Goal: Information Seeking & Learning: Learn about a topic

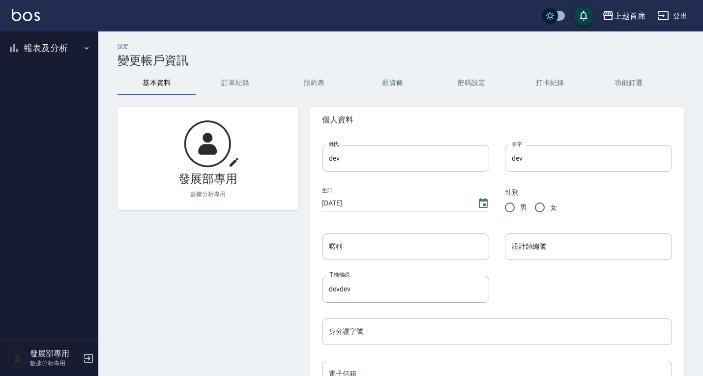
click at [637, 13] on div "上越首席" at bounding box center [629, 16] width 31 height 12
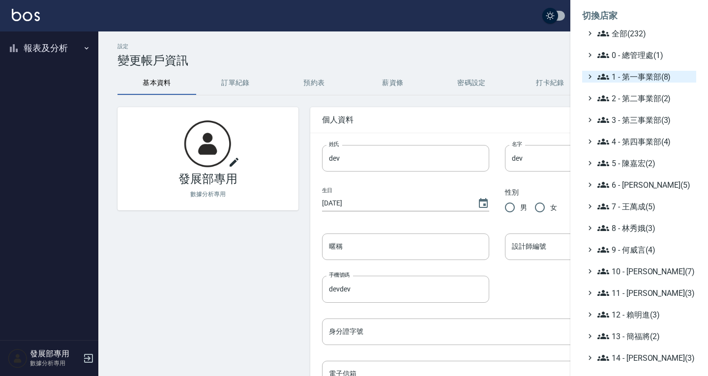
click at [636, 76] on span "1 - 第一事業部(8)" at bounding box center [644, 77] width 95 height 12
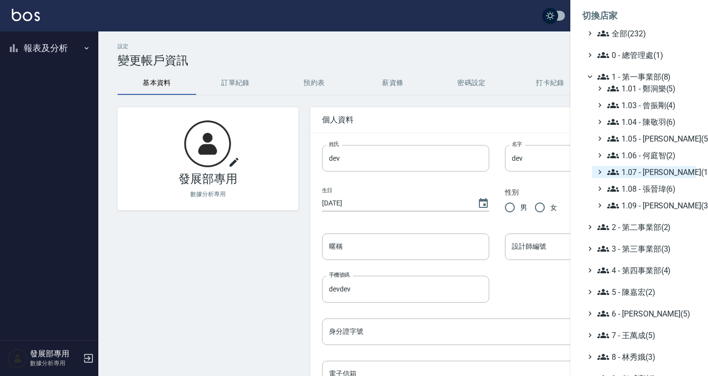
click at [645, 172] on span "1.07 - [PERSON_NAME](11)" at bounding box center [649, 172] width 85 height 12
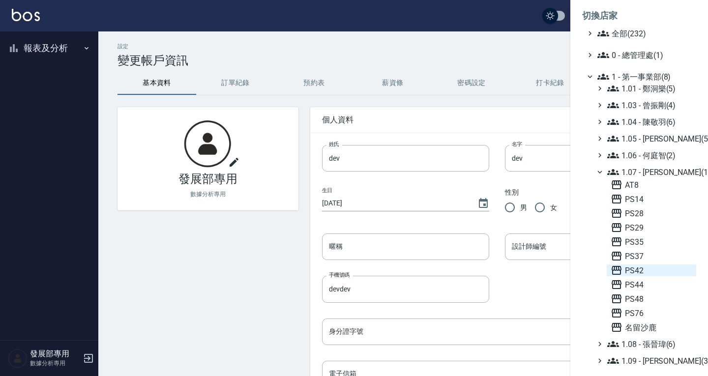
click at [652, 273] on span "PS42" at bounding box center [651, 270] width 82 height 12
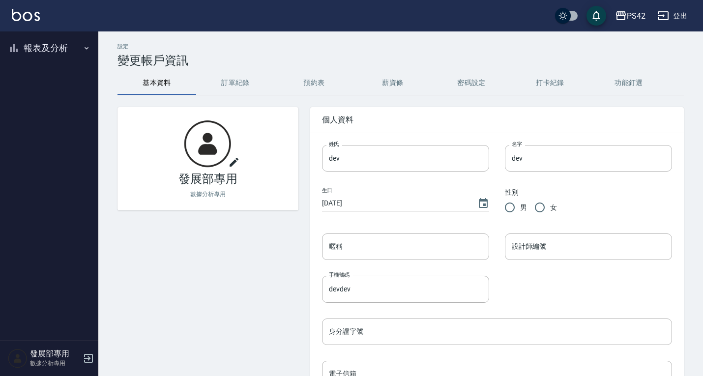
click at [40, 54] on button "報表及分析" at bounding box center [49, 48] width 90 height 26
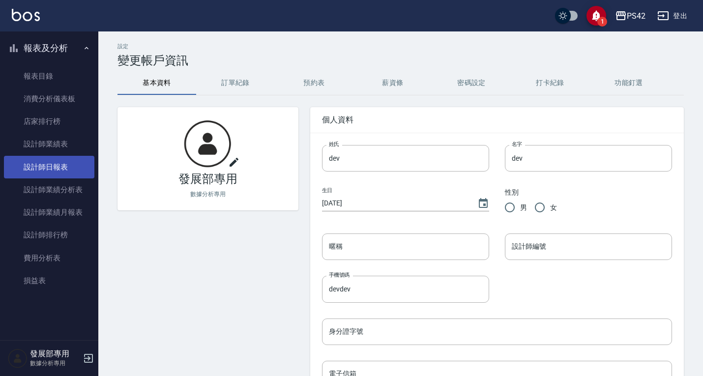
drag, startPoint x: 76, startPoint y: 176, endPoint x: 82, endPoint y: 171, distance: 8.0
click at [76, 176] on link "設計師日報表" at bounding box center [49, 167] width 90 height 23
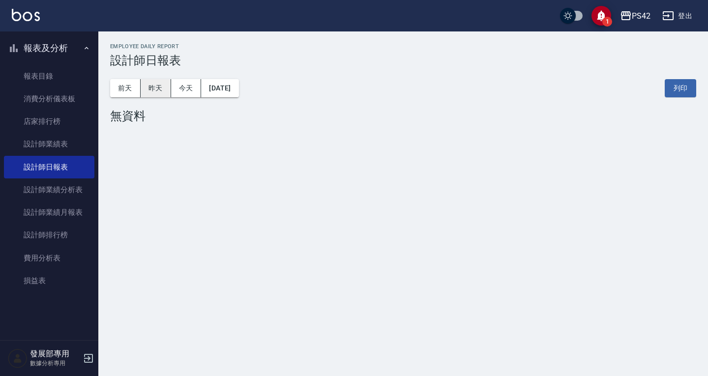
click at [156, 90] on button "昨天" at bounding box center [156, 88] width 30 height 18
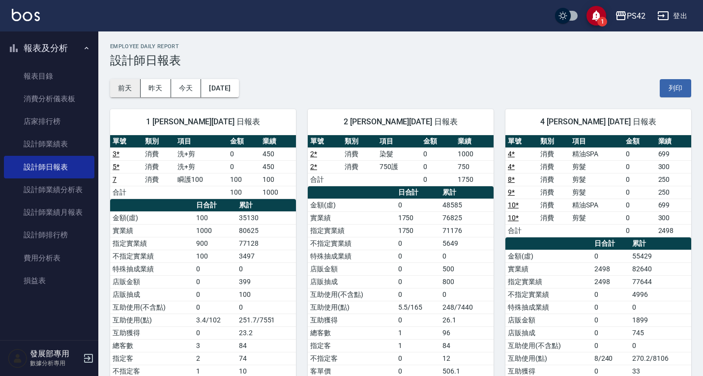
click at [128, 83] on button "前天" at bounding box center [125, 88] width 30 height 18
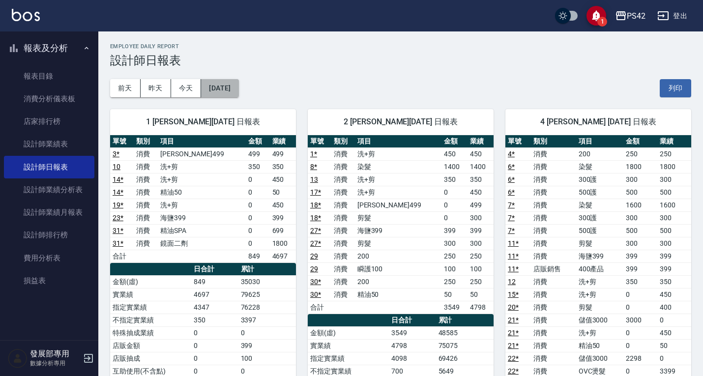
click at [232, 86] on button "2025/09/14" at bounding box center [219, 88] width 37 height 18
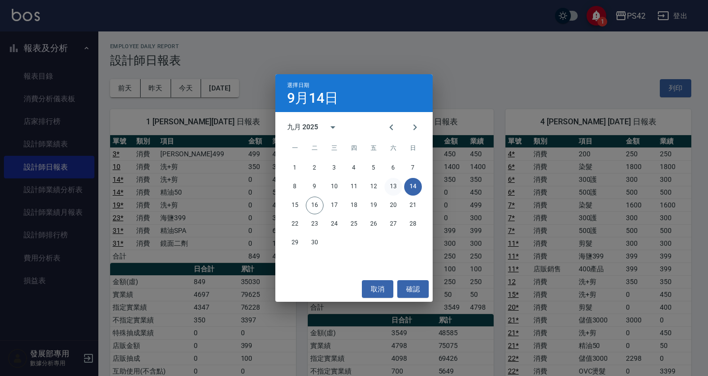
click at [396, 187] on button "13" at bounding box center [393, 187] width 18 height 18
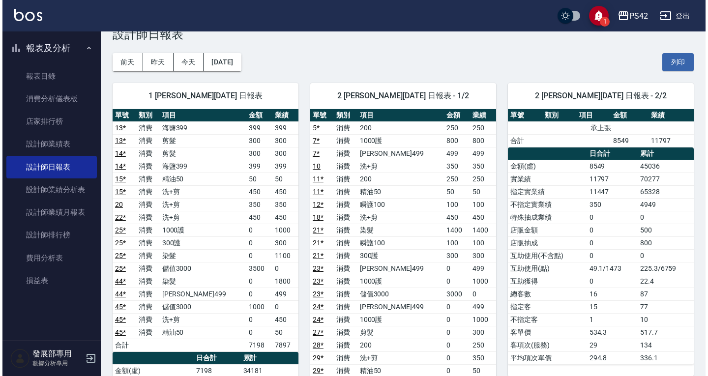
scroll to position [49, 0]
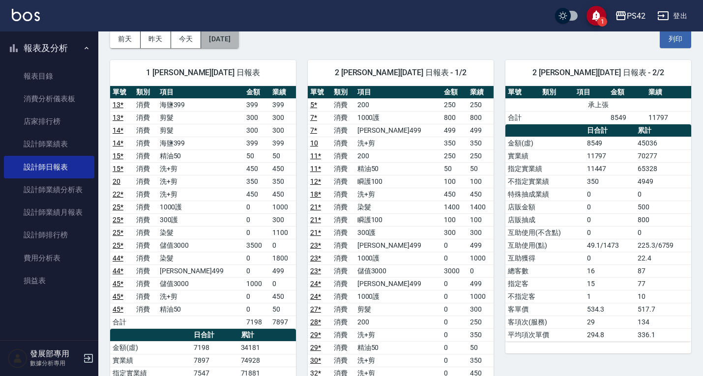
click at [238, 41] on button "2025/09/13" at bounding box center [219, 39] width 37 height 18
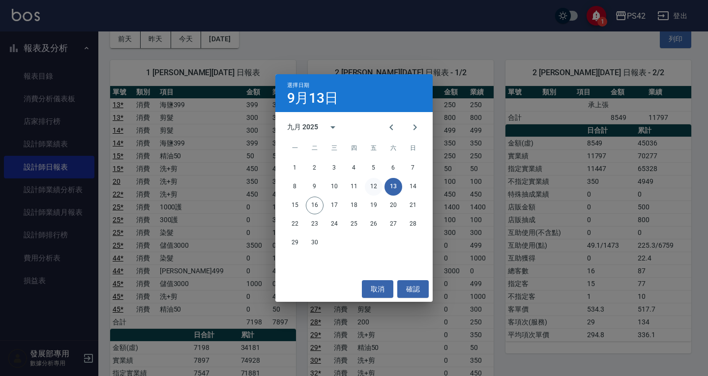
click at [377, 188] on button "12" at bounding box center [374, 187] width 18 height 18
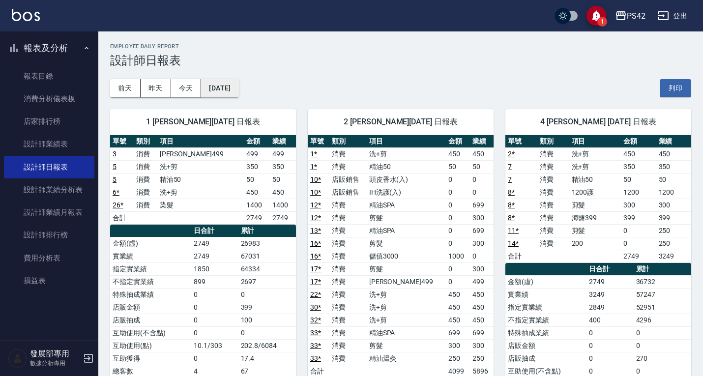
click at [238, 87] on button "2025/09/12" at bounding box center [219, 88] width 37 height 18
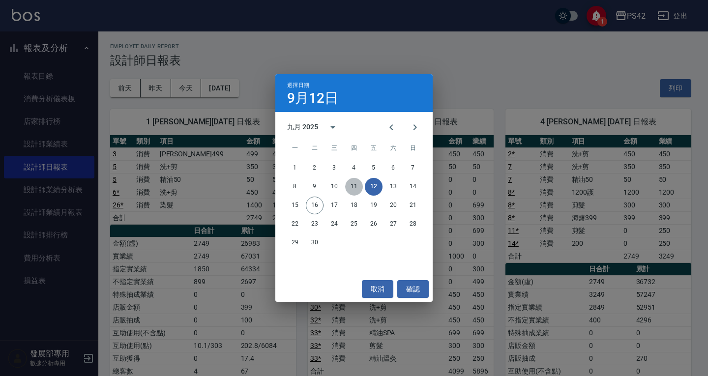
click at [353, 188] on button "11" at bounding box center [354, 187] width 18 height 18
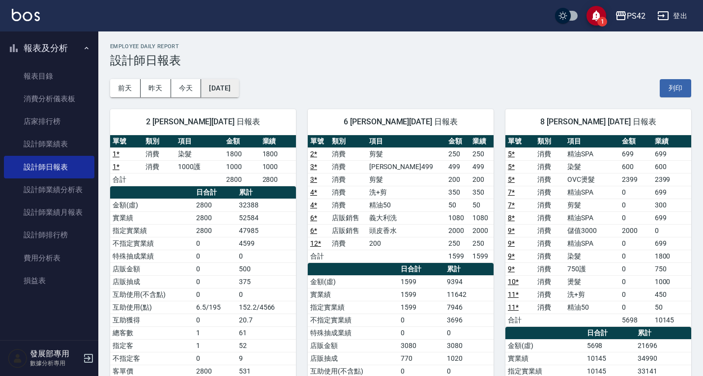
click at [238, 84] on button "2025/09/11" at bounding box center [219, 88] width 37 height 18
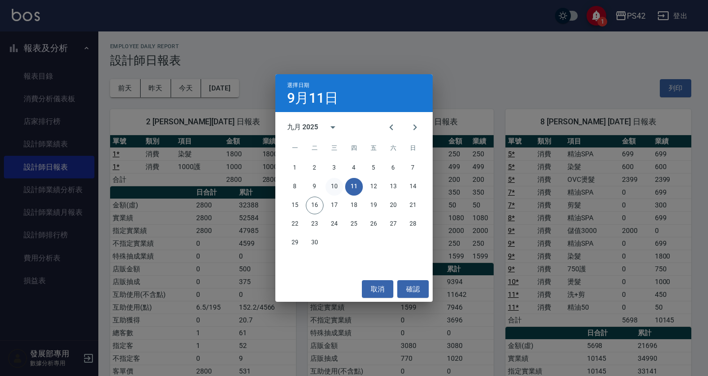
click at [339, 180] on button "10" at bounding box center [334, 187] width 18 height 18
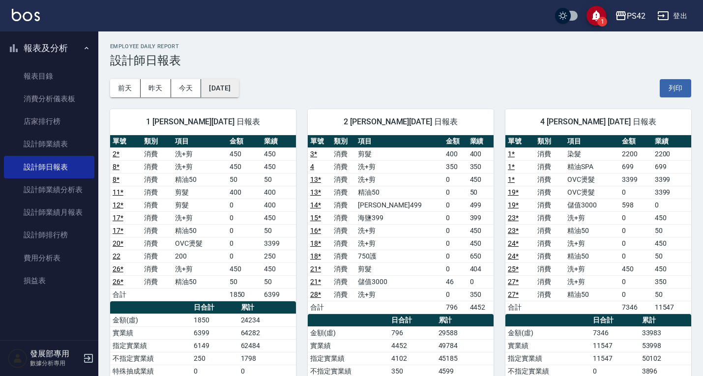
click at [238, 79] on button "2025/09/10" at bounding box center [219, 88] width 37 height 18
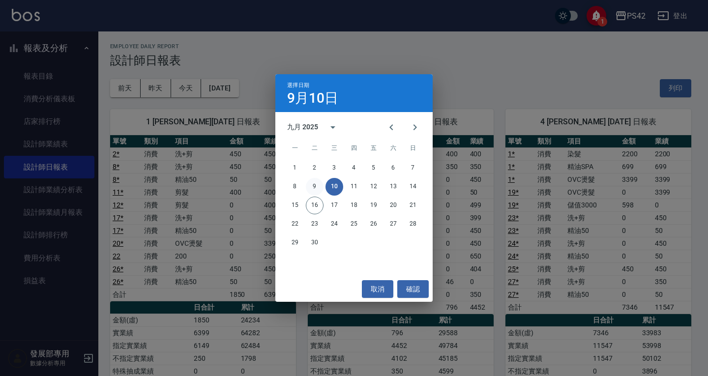
click at [317, 184] on button "9" at bounding box center [315, 187] width 18 height 18
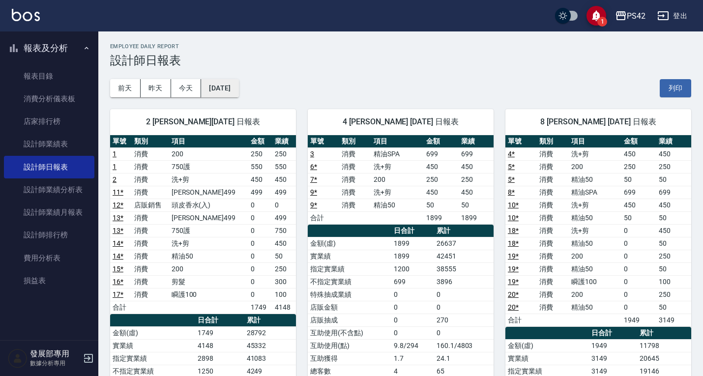
click at [238, 85] on button "2025/09/09" at bounding box center [219, 88] width 37 height 18
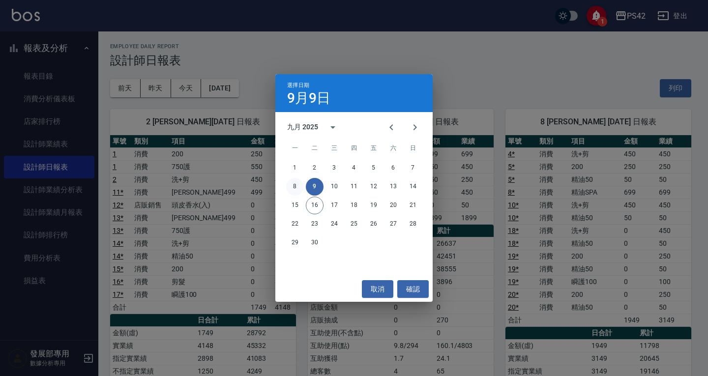
click at [298, 181] on button "8" at bounding box center [295, 187] width 18 height 18
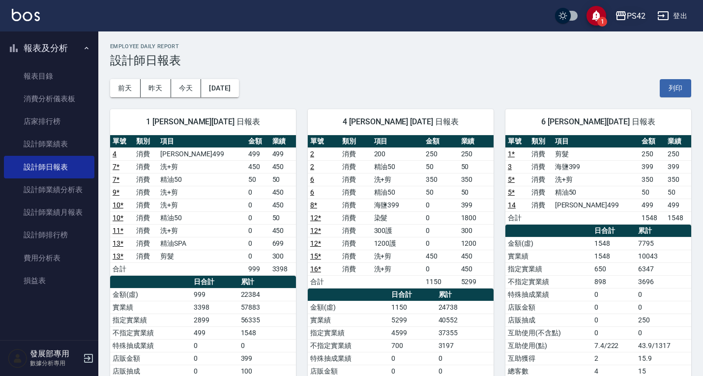
click at [633, 12] on div "PS42" at bounding box center [636, 16] width 19 height 12
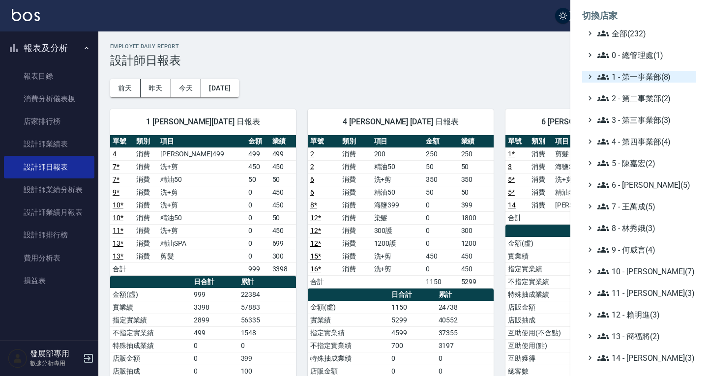
click at [637, 82] on span "1 - 第一事業部(8)" at bounding box center [644, 77] width 95 height 12
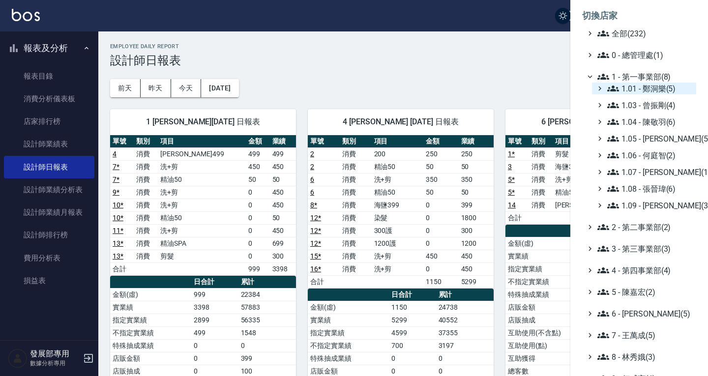
click at [635, 88] on span "1.01 - 鄭洞樂(5)" at bounding box center [649, 89] width 85 height 12
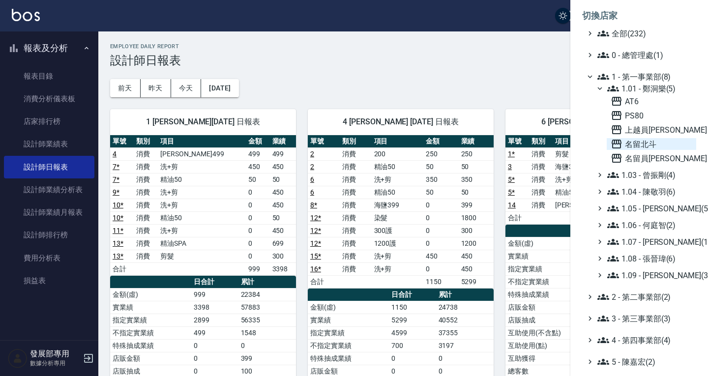
click at [640, 142] on span "名留北斗" at bounding box center [651, 144] width 82 height 12
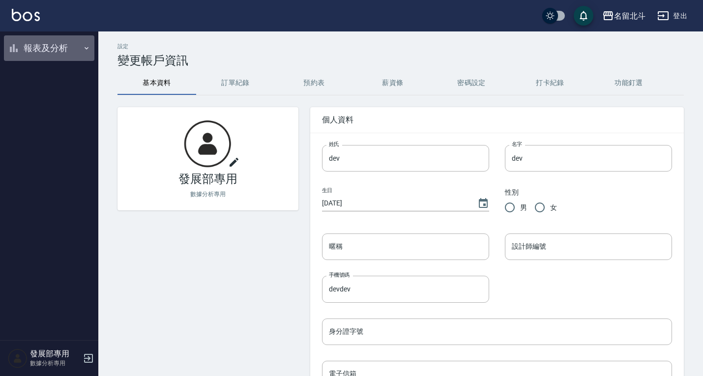
click at [64, 44] on button "報表及分析" at bounding box center [49, 48] width 90 height 26
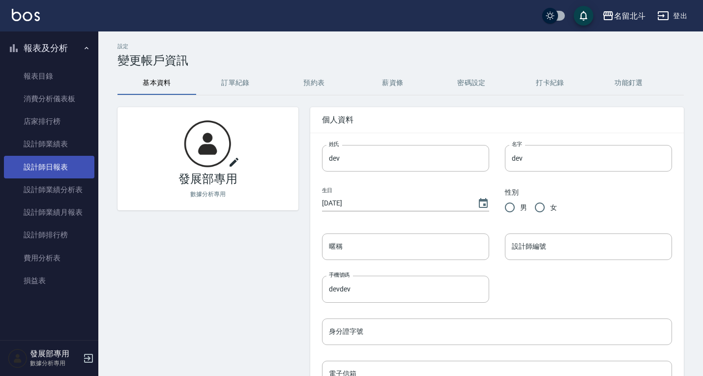
click at [50, 171] on link "設計師日報表" at bounding box center [49, 167] width 90 height 23
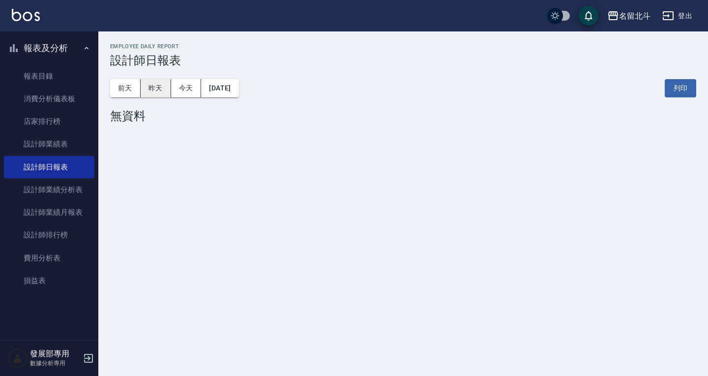
click at [154, 94] on button "昨天" at bounding box center [156, 88] width 30 height 18
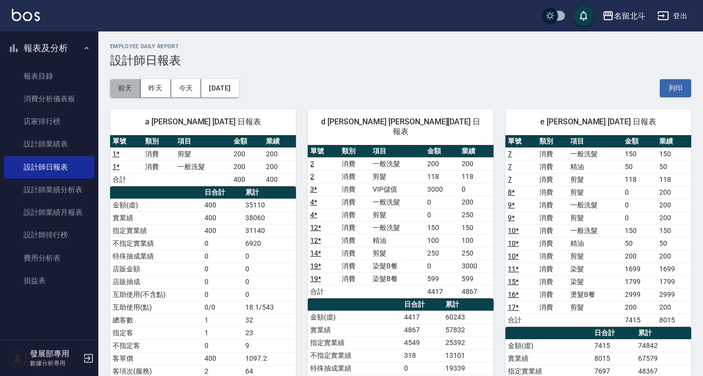
click at [131, 89] on button "前天" at bounding box center [125, 88] width 30 height 18
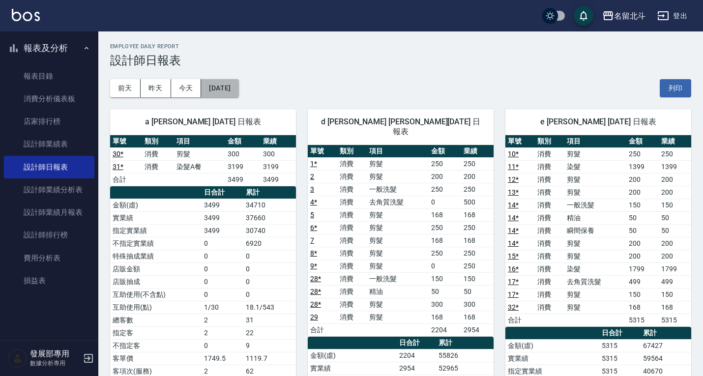
click at [226, 88] on button "[DATE]" at bounding box center [219, 88] width 37 height 18
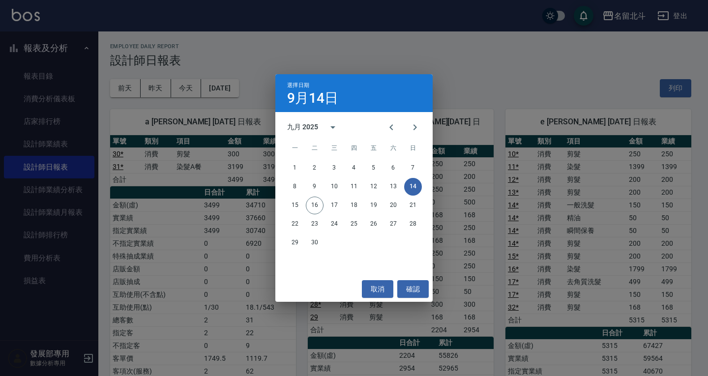
click at [283, 207] on div "15 16 17 18 19 20 21" at bounding box center [353, 206] width 157 height 18
click at [291, 207] on button "15" at bounding box center [295, 206] width 18 height 18
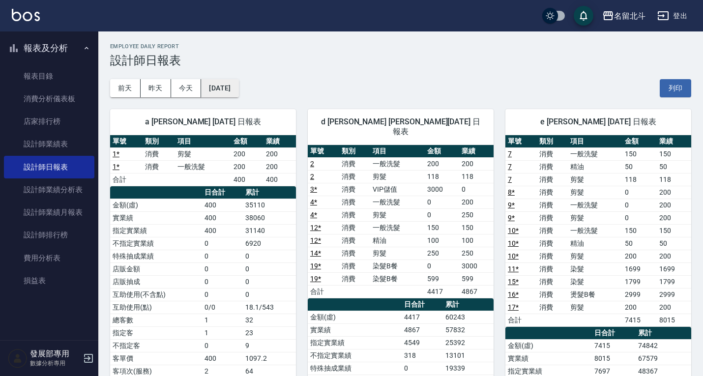
click at [214, 84] on button "[DATE]" at bounding box center [219, 88] width 37 height 18
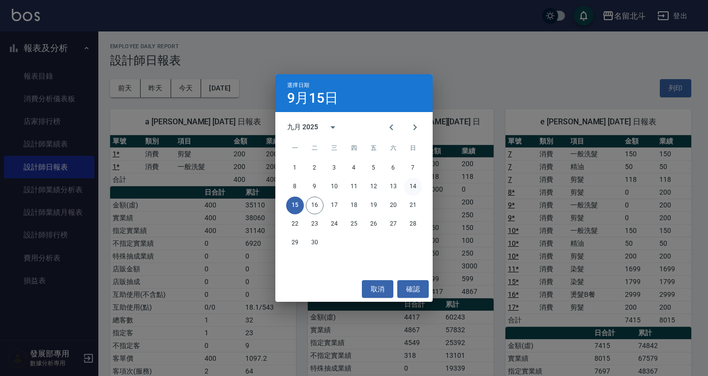
click at [408, 187] on button "14" at bounding box center [413, 187] width 18 height 18
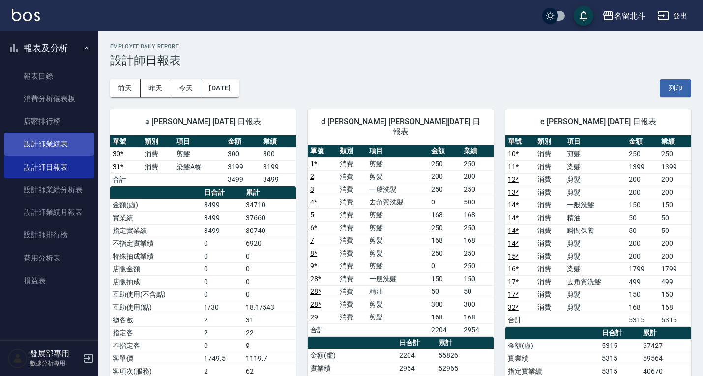
click at [61, 147] on link "設計師業績表" at bounding box center [49, 144] width 90 height 23
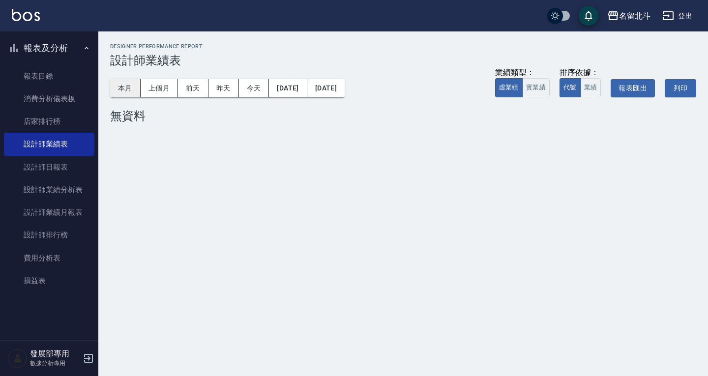
click at [128, 83] on button "本月" at bounding box center [125, 88] width 30 height 18
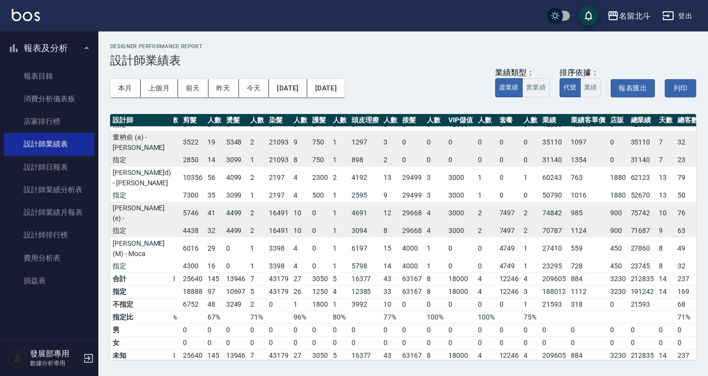
scroll to position [31, 36]
click at [626, 16] on div "名留北斗" at bounding box center [634, 16] width 31 height 12
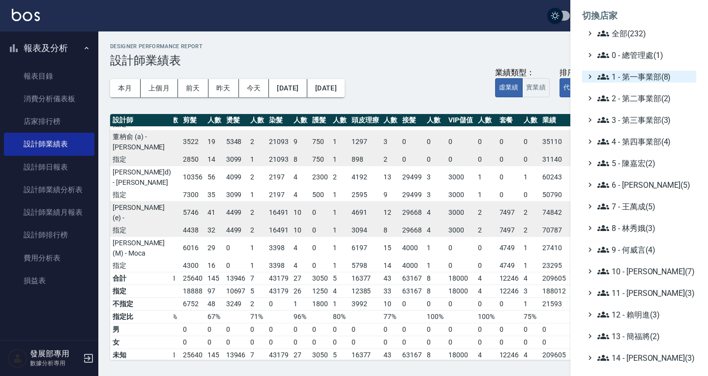
click at [628, 78] on span "1 - 第一事業部(8)" at bounding box center [644, 77] width 95 height 12
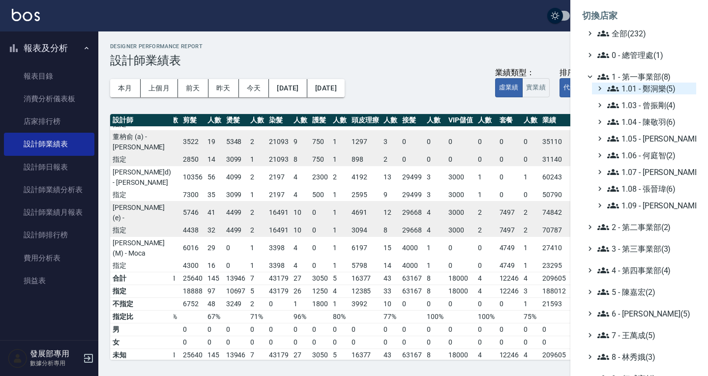
click at [626, 87] on span "1.01 - 鄭洞樂(5)" at bounding box center [649, 89] width 85 height 12
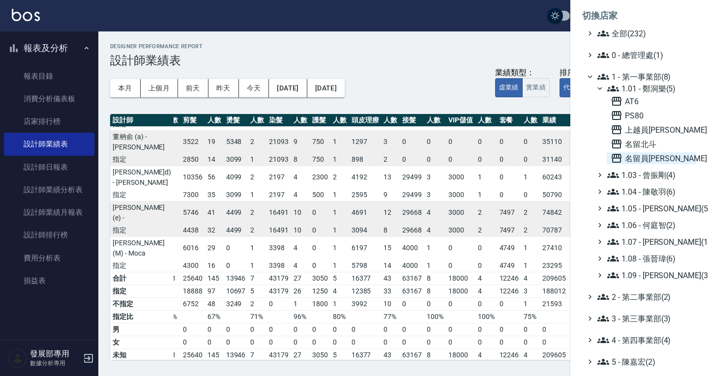
click at [643, 154] on span "名留員林中正" at bounding box center [651, 158] width 82 height 12
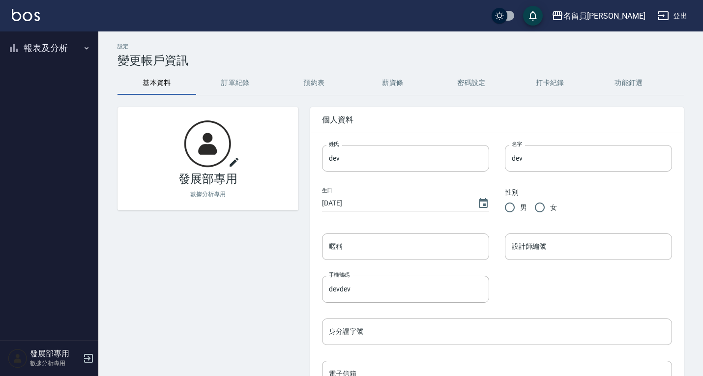
click at [45, 52] on button "報表及分析" at bounding box center [49, 48] width 90 height 26
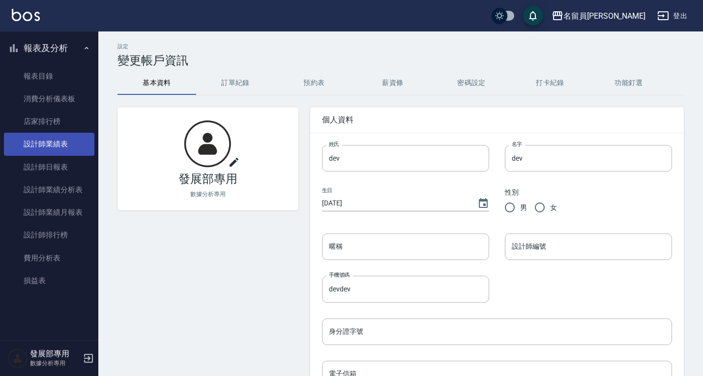
drag, startPoint x: 51, startPoint y: 163, endPoint x: 66, endPoint y: 150, distance: 19.9
click at [51, 163] on link "設計師日報表" at bounding box center [49, 167] width 90 height 23
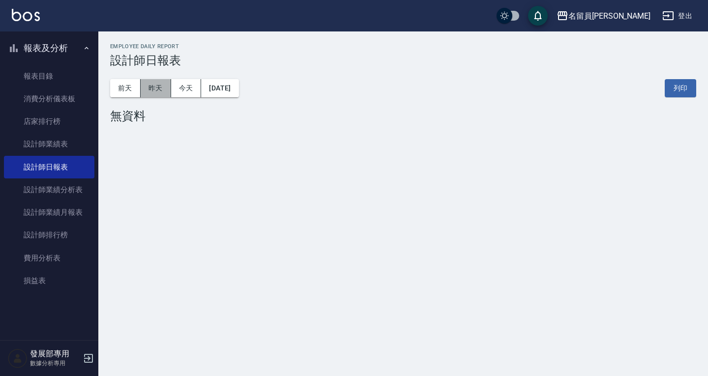
click at [167, 90] on button "昨天" at bounding box center [156, 88] width 30 height 18
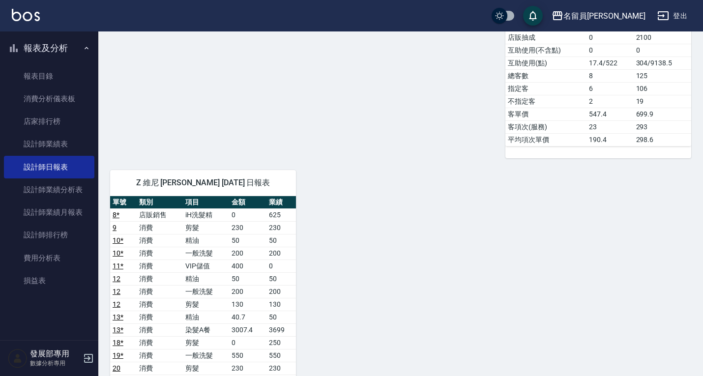
scroll to position [1131, 0]
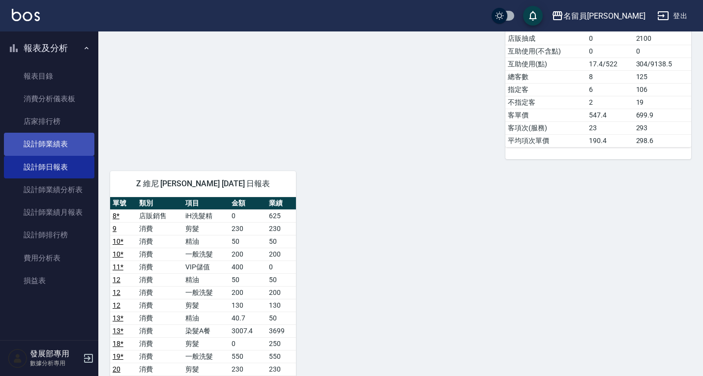
click at [59, 147] on link "設計師業績表" at bounding box center [49, 144] width 90 height 23
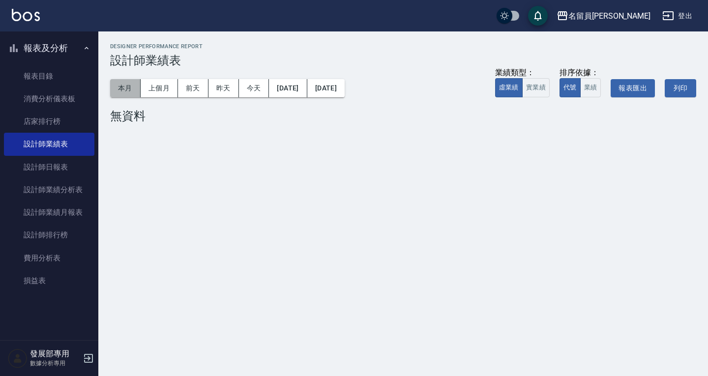
click at [128, 93] on button "本月" at bounding box center [125, 88] width 30 height 18
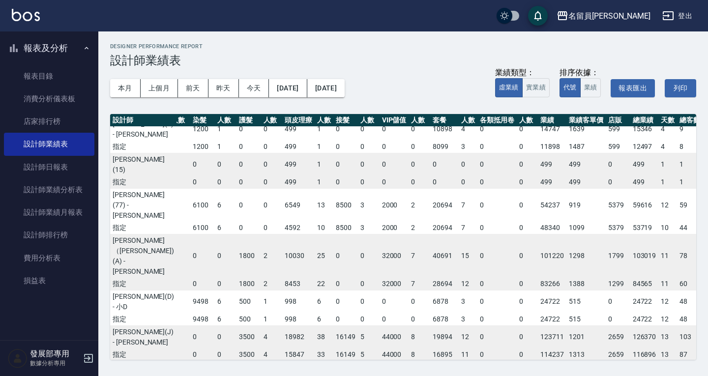
scroll to position [0, 118]
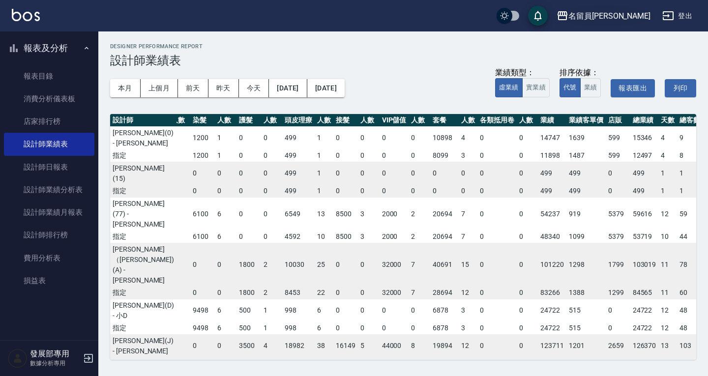
click at [623, 19] on div "名留員林中正" at bounding box center [609, 16] width 82 height 12
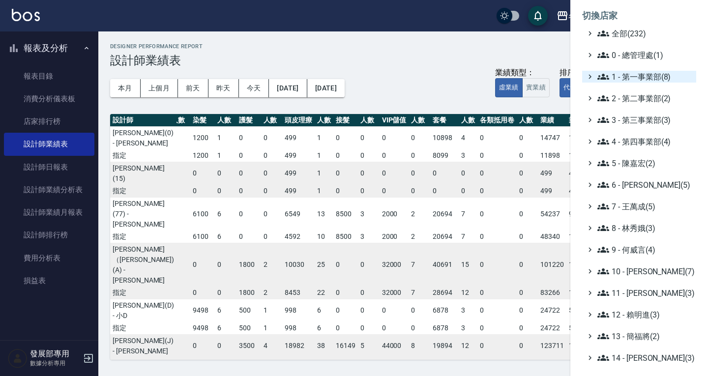
click at [640, 75] on span "1 - 第一事業部(8)" at bounding box center [644, 77] width 95 height 12
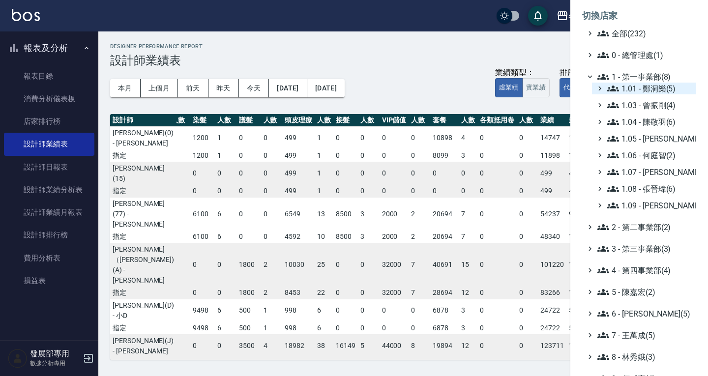
click at [640, 87] on span "1.01 - 鄭洞樂(5)" at bounding box center [649, 89] width 85 height 12
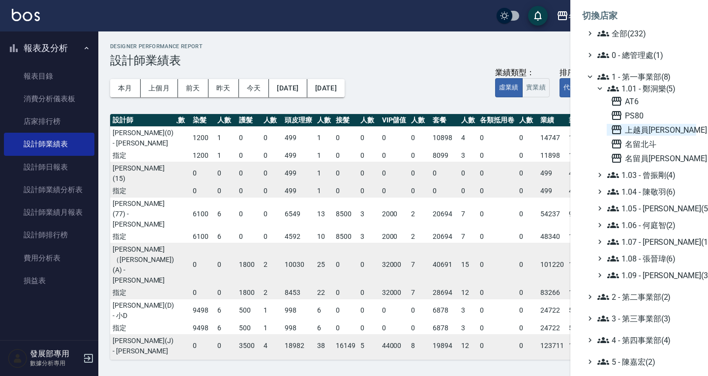
click at [640, 132] on span "上越員林" at bounding box center [651, 130] width 82 height 12
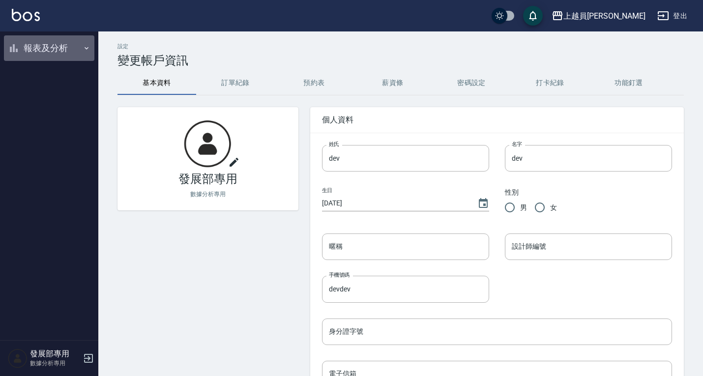
click at [55, 52] on button "報表及分析" at bounding box center [49, 48] width 90 height 26
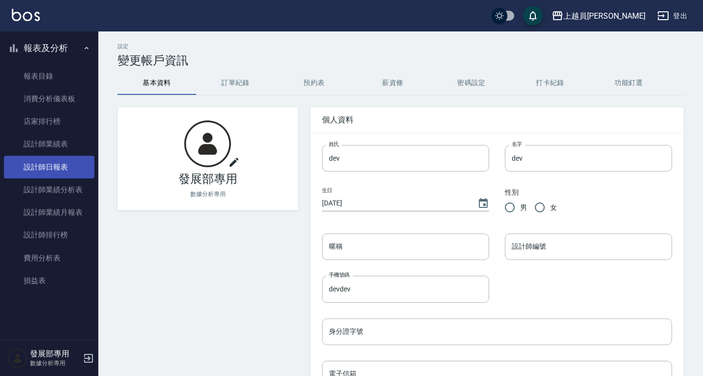
click at [68, 169] on link "設計師日報表" at bounding box center [49, 167] width 90 height 23
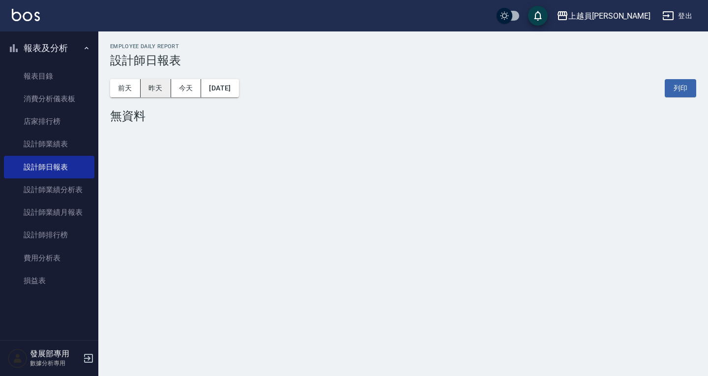
click at [163, 87] on button "昨天" at bounding box center [156, 88] width 30 height 18
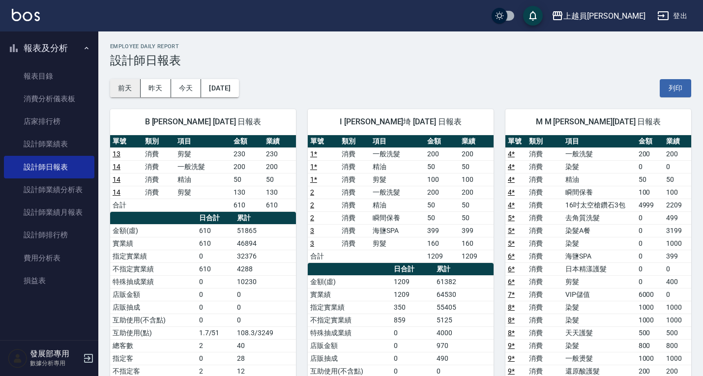
click at [125, 88] on button "前天" at bounding box center [125, 88] width 30 height 18
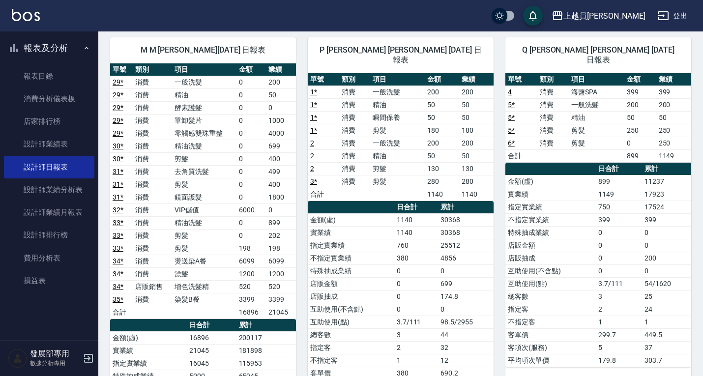
scroll to position [541, 0]
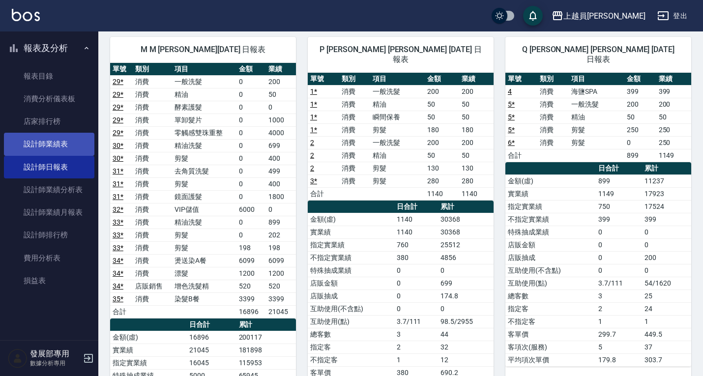
click at [78, 144] on link "設計師業績表" at bounding box center [49, 144] width 90 height 23
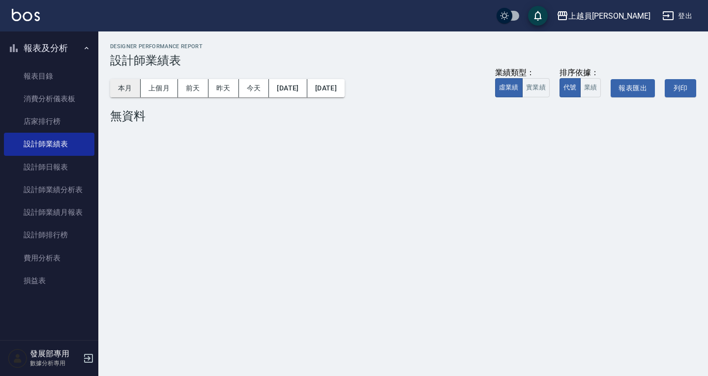
click at [121, 87] on button "本月" at bounding box center [125, 88] width 30 height 18
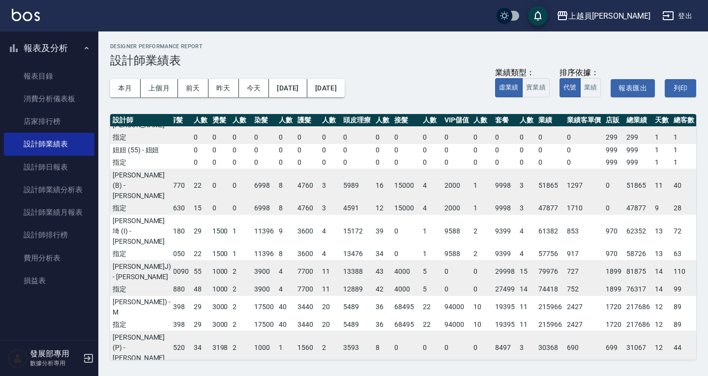
scroll to position [75, 50]
click at [152, 83] on button "上個月" at bounding box center [159, 88] width 37 height 18
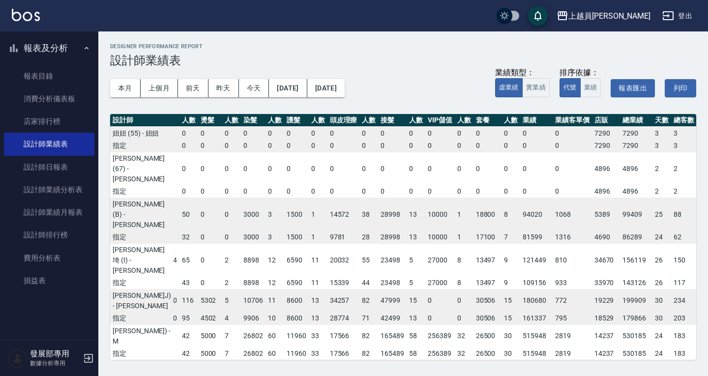
scroll to position [310, 62]
click at [135, 92] on button "本月" at bounding box center [125, 88] width 30 height 18
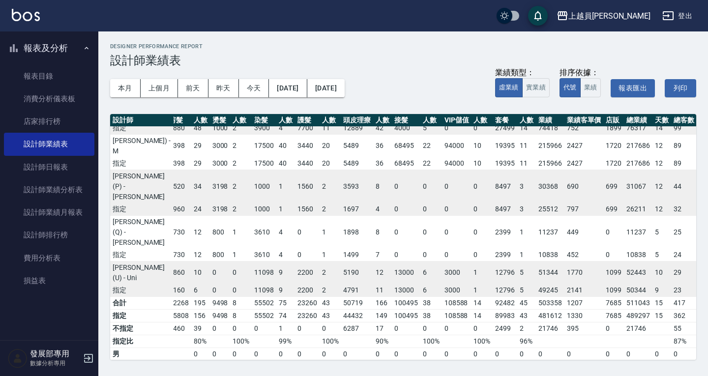
scroll to position [237, 50]
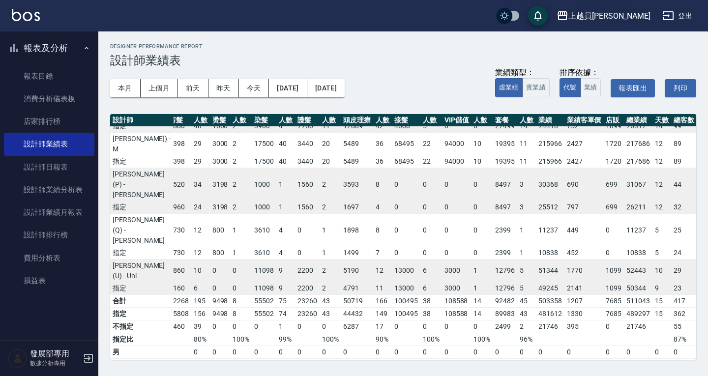
click at [631, 19] on div "上越員林" at bounding box center [609, 16] width 82 height 12
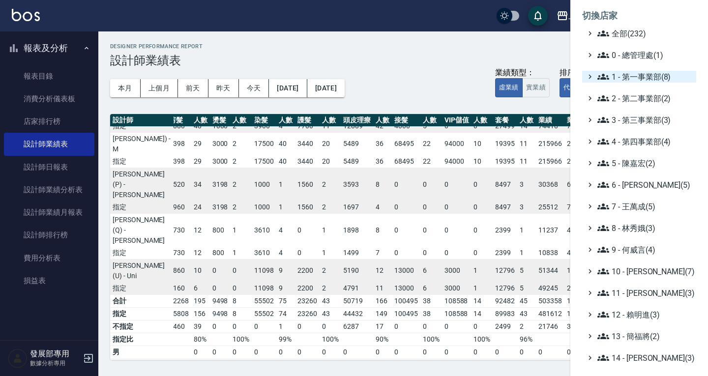
click at [627, 77] on span "1 - 第一事業部(8)" at bounding box center [644, 77] width 95 height 12
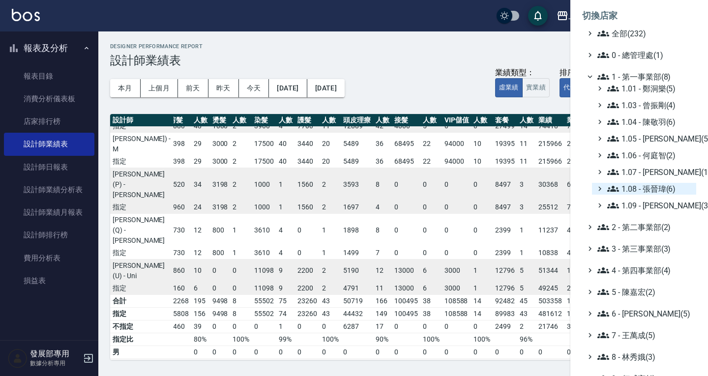
click at [657, 185] on span "1.08 - 張晉瑋(6)" at bounding box center [649, 189] width 85 height 12
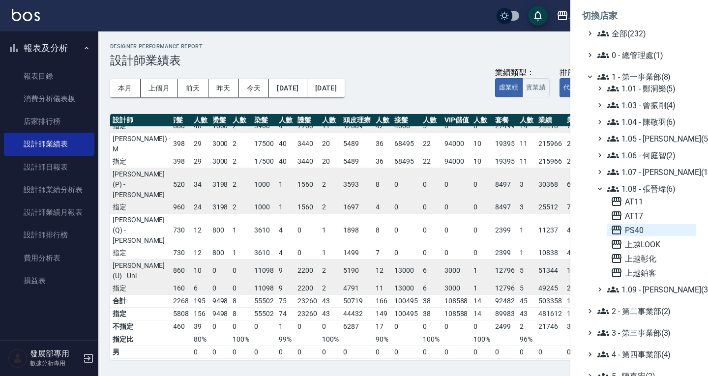
click at [650, 229] on span "PS40" at bounding box center [651, 230] width 82 height 12
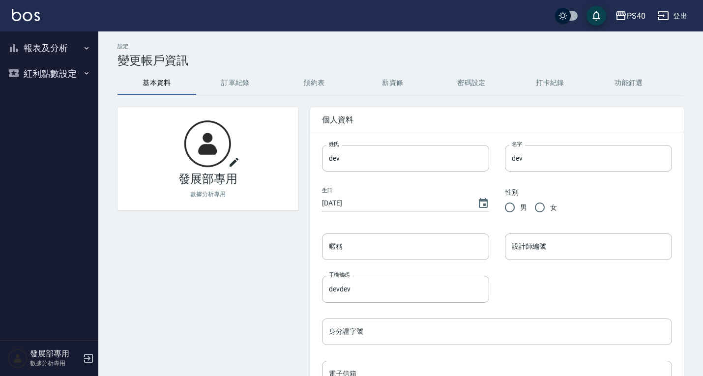
click at [54, 49] on button "報表及分析" at bounding box center [49, 48] width 90 height 26
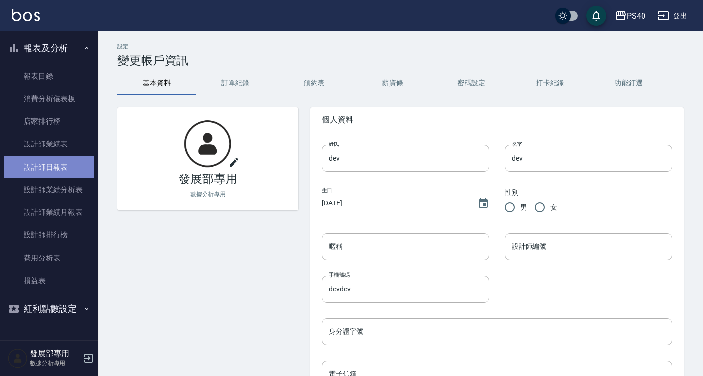
click at [67, 159] on link "設計師日報表" at bounding box center [49, 167] width 90 height 23
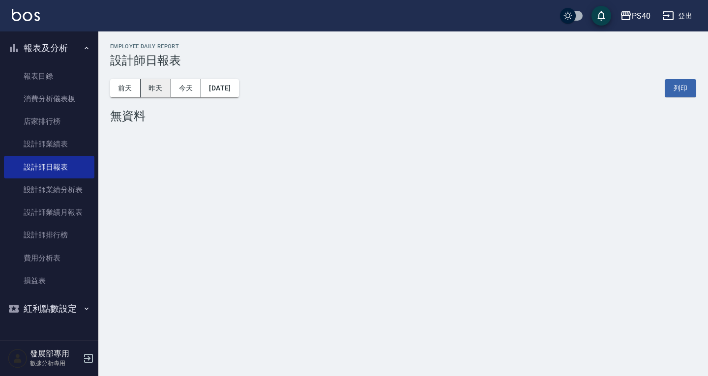
click at [153, 91] on button "昨天" at bounding box center [156, 88] width 30 height 18
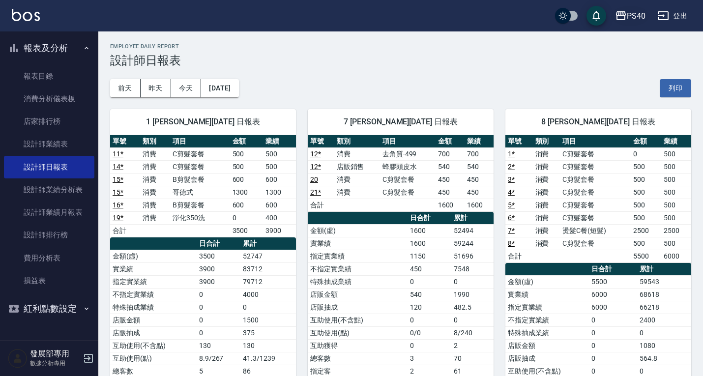
click at [641, 18] on div "PS40" at bounding box center [636, 16] width 19 height 12
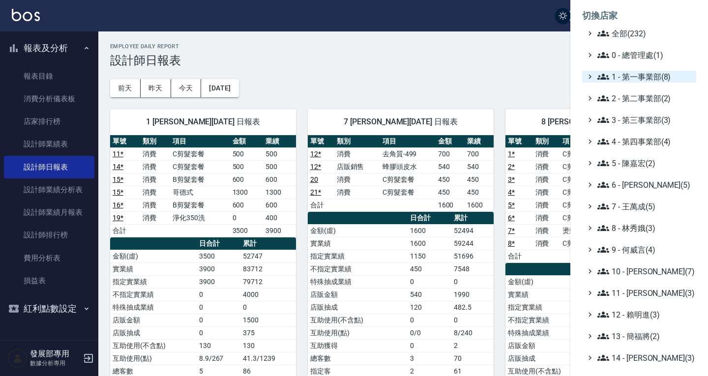
click at [635, 80] on span "1 - 第一事業部(8)" at bounding box center [644, 77] width 95 height 12
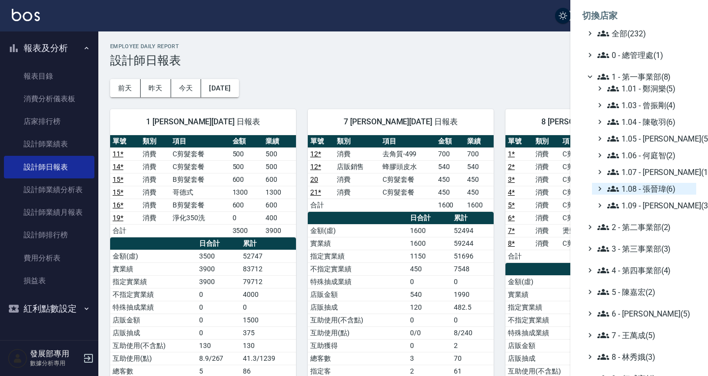
click at [656, 191] on span "1.08 - 張晉瑋(6)" at bounding box center [649, 189] width 85 height 12
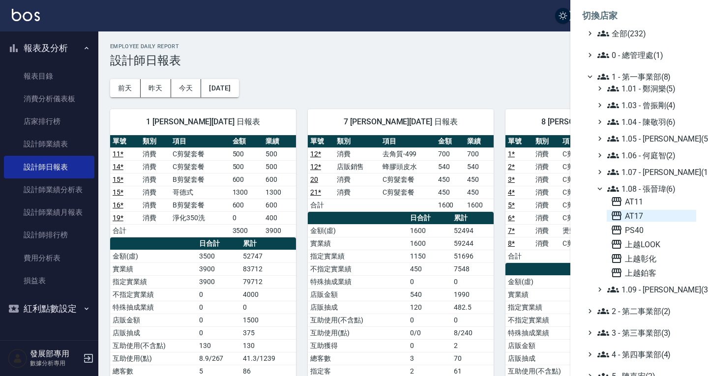
click at [642, 213] on span "AT17" at bounding box center [651, 216] width 82 height 12
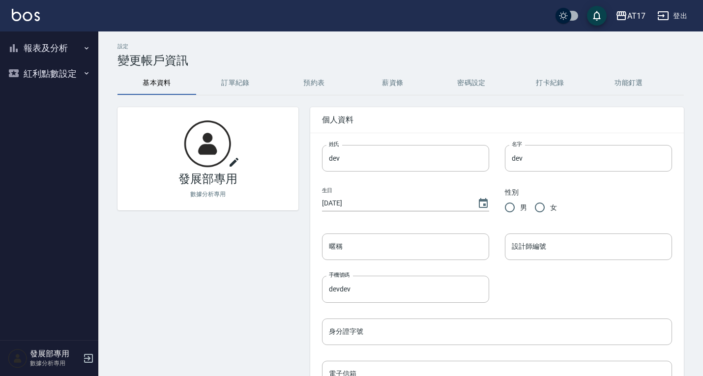
click at [54, 53] on button "報表及分析" at bounding box center [49, 48] width 90 height 26
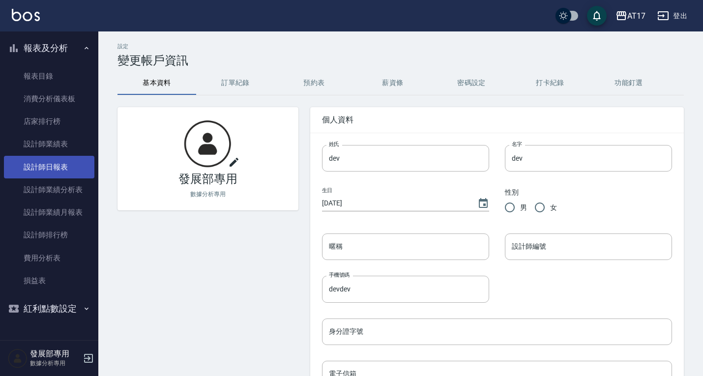
drag, startPoint x: 62, startPoint y: 164, endPoint x: 66, endPoint y: 159, distance: 7.0
click at [62, 164] on link "設計師日報表" at bounding box center [49, 167] width 90 height 23
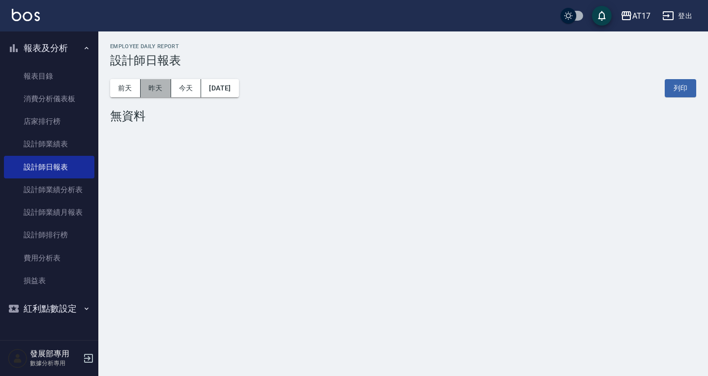
click at [156, 90] on button "昨天" at bounding box center [156, 88] width 30 height 18
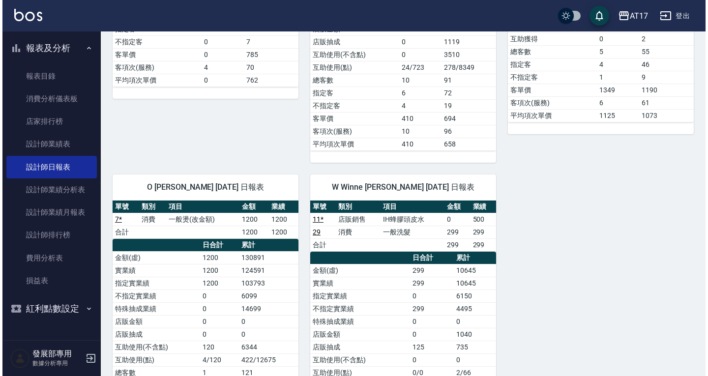
scroll to position [737, 0]
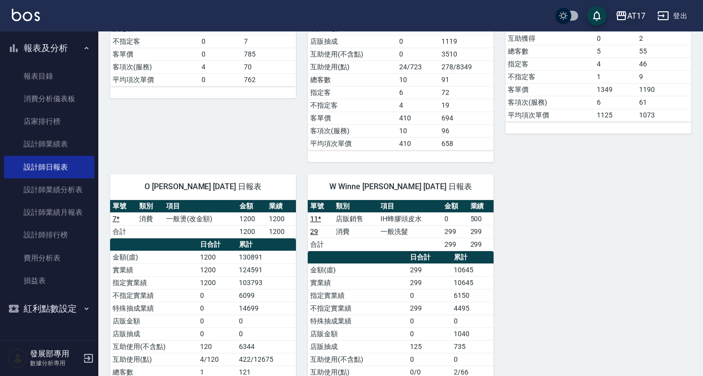
click at [625, 14] on icon "button" at bounding box center [621, 16] width 12 height 12
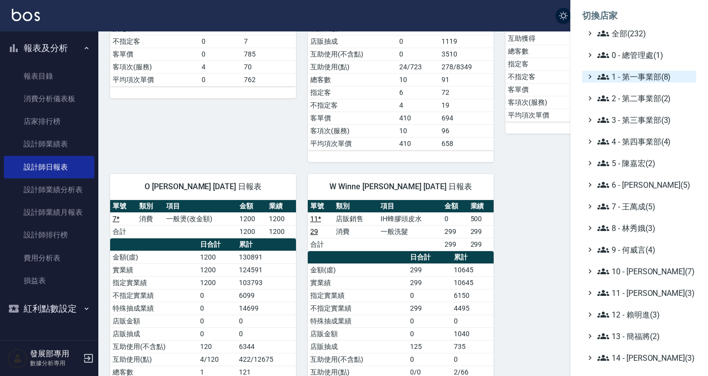
click at [637, 78] on span "1 - 第一事業部(8)" at bounding box center [644, 77] width 95 height 12
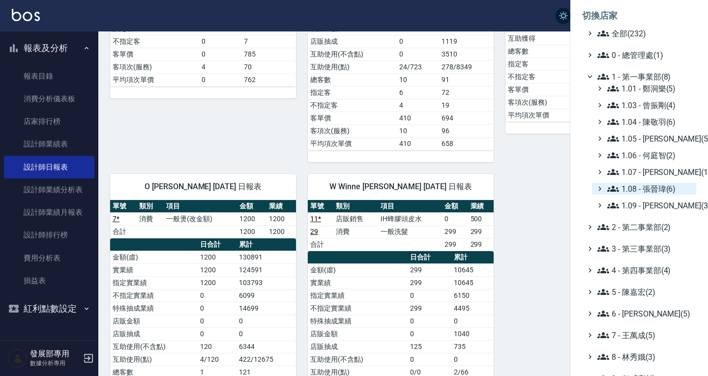
click at [658, 184] on span "1.08 - 張晉瑋(6)" at bounding box center [649, 189] width 85 height 12
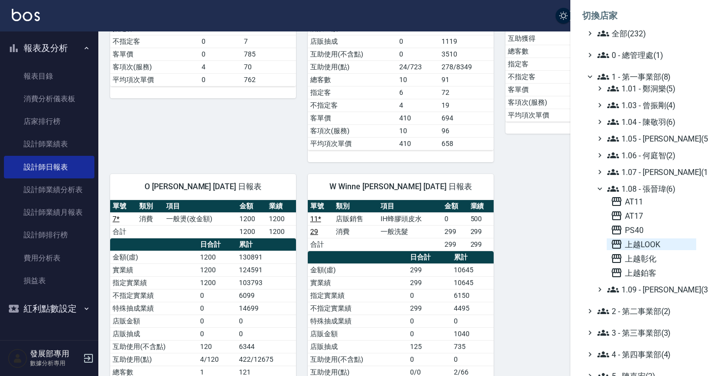
click at [647, 241] on span "上越LOOK" at bounding box center [651, 244] width 82 height 12
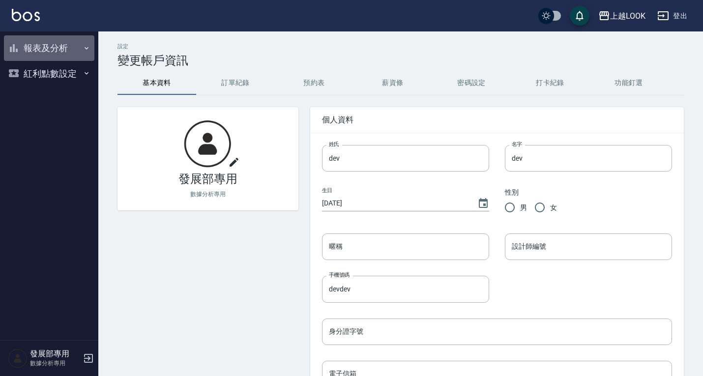
click at [84, 47] on icon "button" at bounding box center [87, 48] width 8 height 8
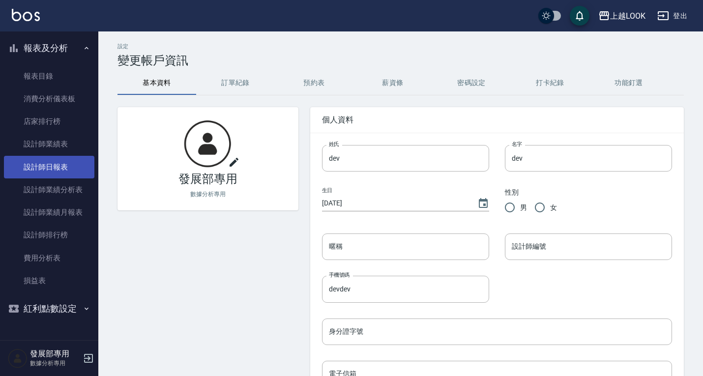
click at [66, 168] on link "設計師日報表" at bounding box center [49, 167] width 90 height 23
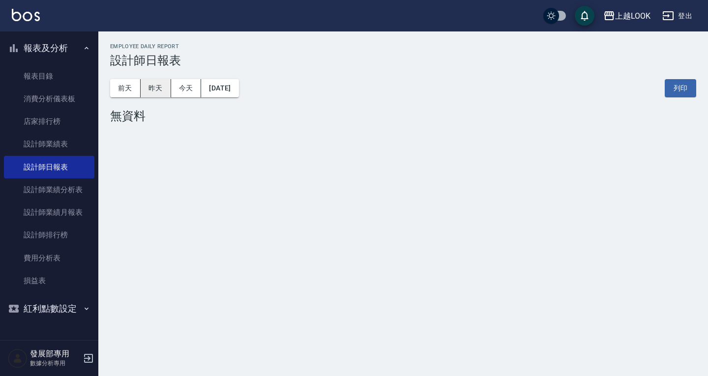
click at [165, 89] on button "昨天" at bounding box center [156, 88] width 30 height 18
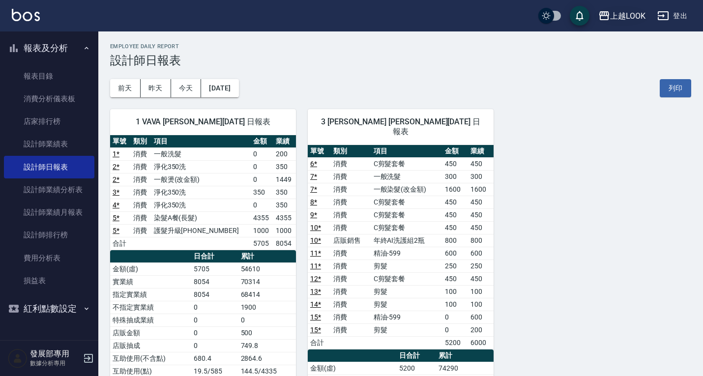
click at [619, 15] on div "上越LOOK" at bounding box center [627, 16] width 35 height 12
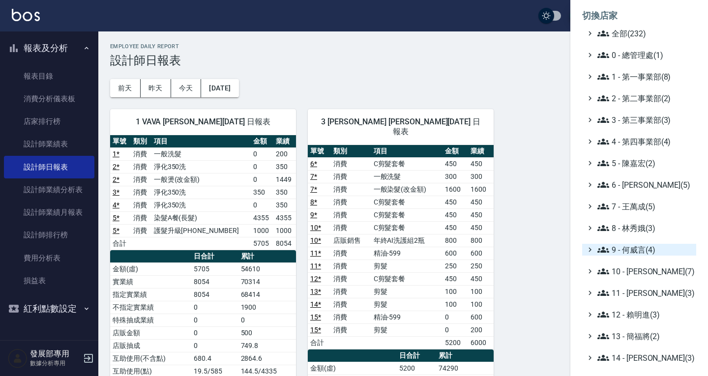
click at [630, 252] on span "9 - 何威言(4)" at bounding box center [644, 250] width 95 height 12
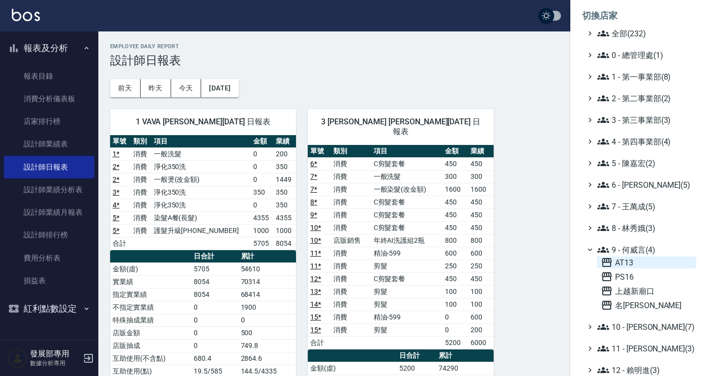
click at [631, 263] on span "AT13" at bounding box center [646, 263] width 91 height 12
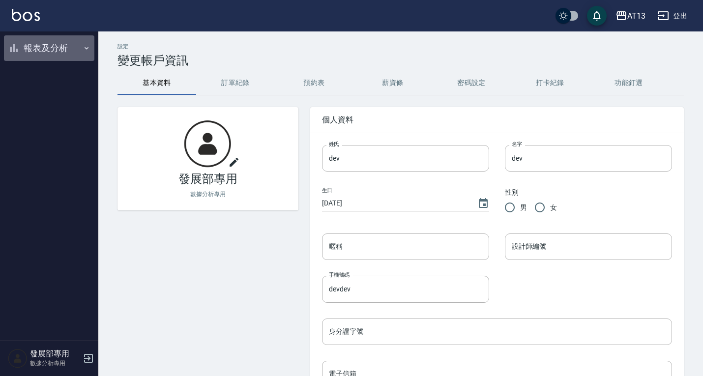
click at [53, 39] on button "報表及分析" at bounding box center [49, 48] width 90 height 26
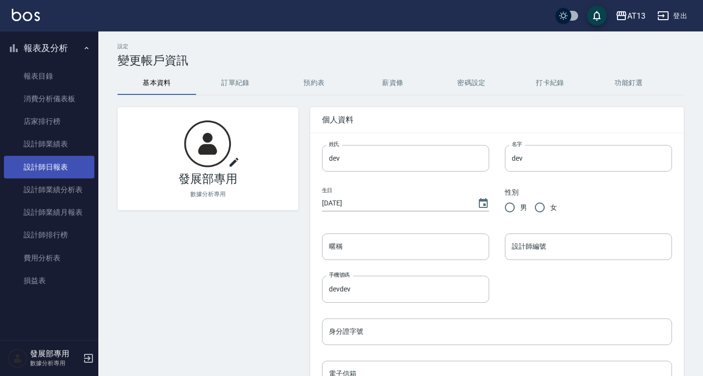
click at [64, 165] on link "設計師日報表" at bounding box center [49, 167] width 90 height 23
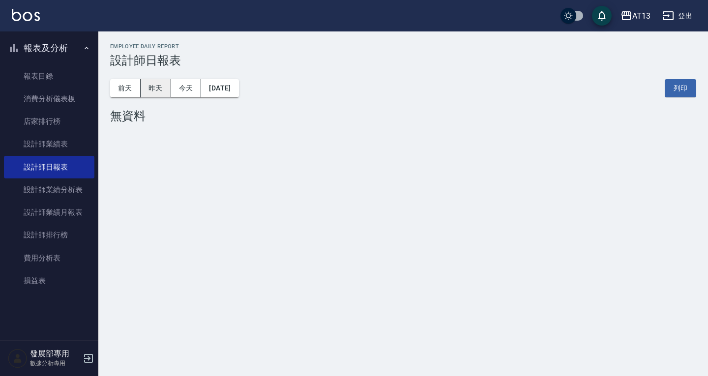
click at [156, 90] on button "昨天" at bounding box center [156, 88] width 30 height 18
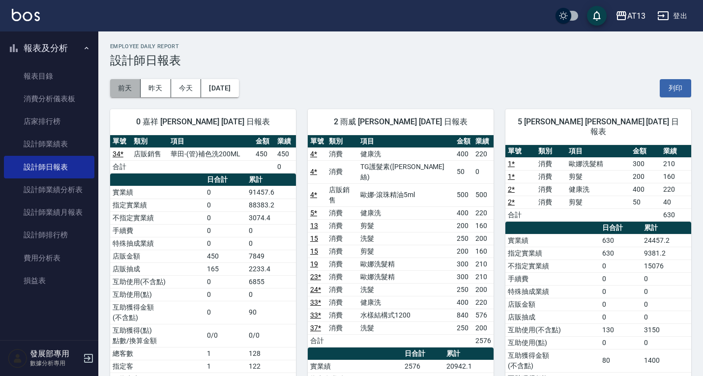
click at [131, 86] on button "前天" at bounding box center [125, 88] width 30 height 18
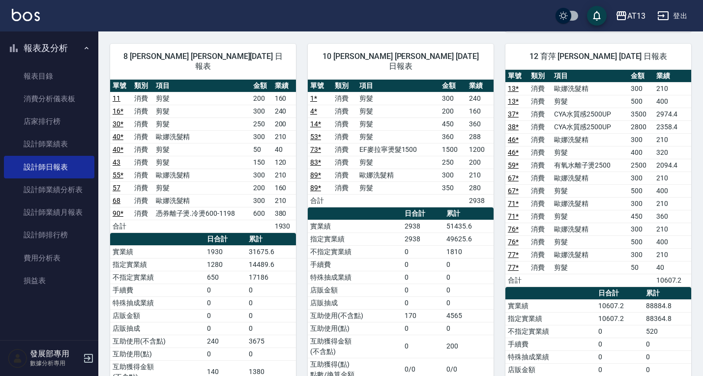
scroll to position [1278, 0]
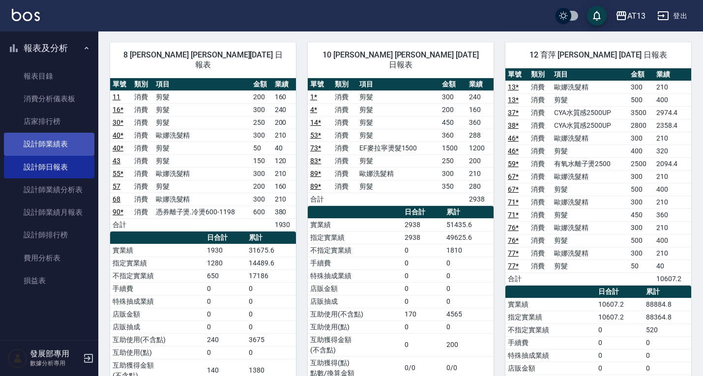
click at [54, 133] on link "設計師業績表" at bounding box center [49, 144] width 90 height 23
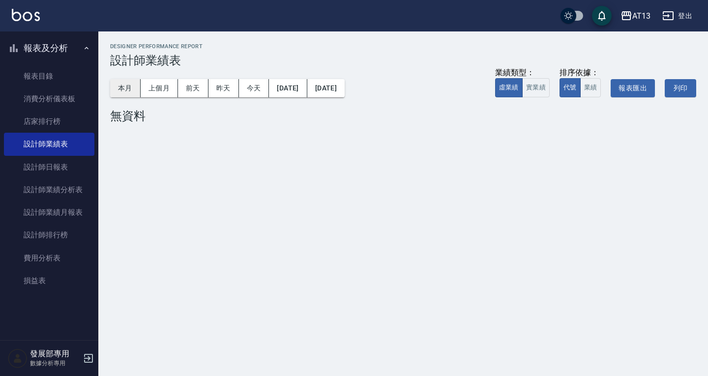
click at [126, 81] on button "本月" at bounding box center [125, 88] width 30 height 18
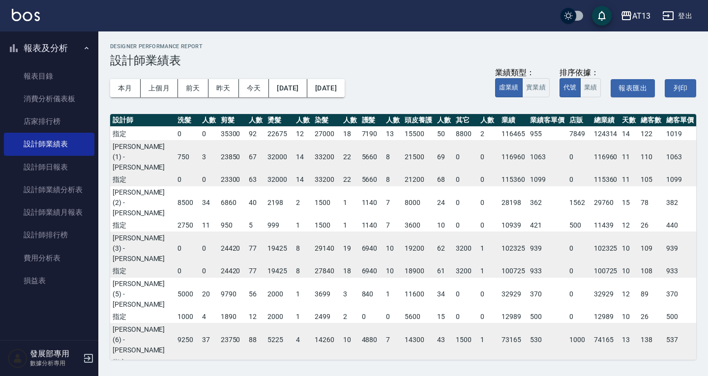
scroll to position [22, 0]
click at [644, 23] on button "AT13" at bounding box center [635, 16] width 38 height 20
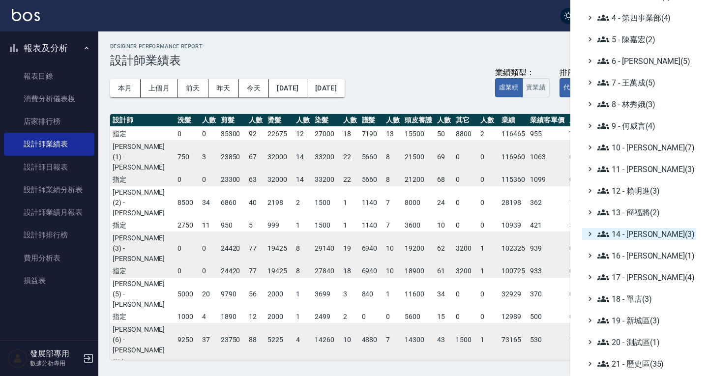
scroll to position [94, 0]
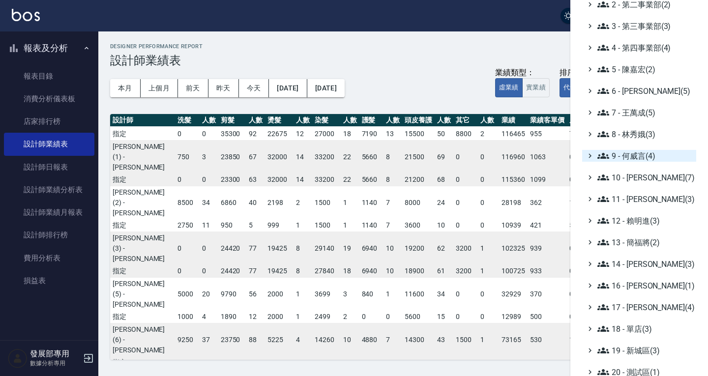
click at [636, 157] on span "9 - 何威言(4)" at bounding box center [644, 156] width 95 height 12
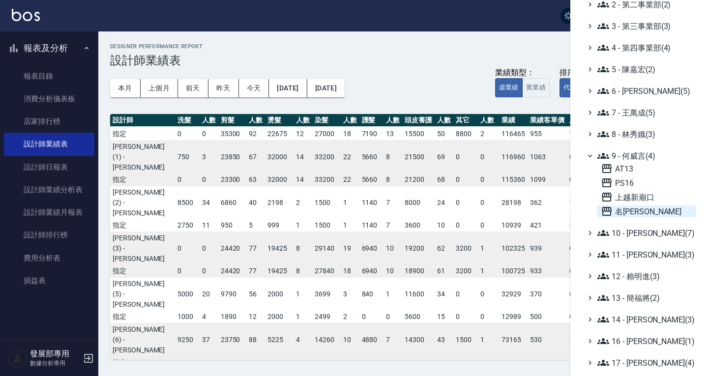
click at [633, 206] on span "名留仁二" at bounding box center [646, 211] width 91 height 12
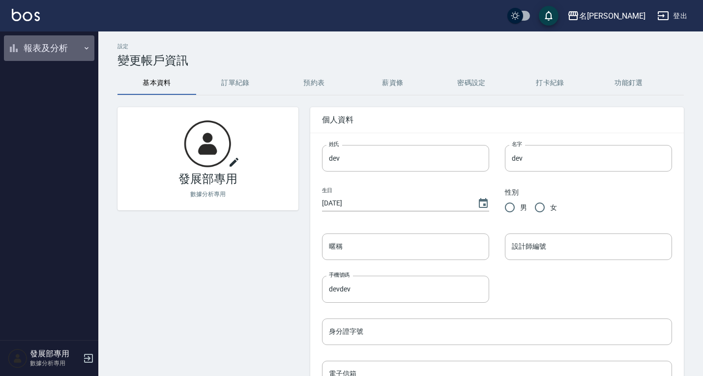
click at [40, 43] on button "報表及分析" at bounding box center [49, 48] width 90 height 26
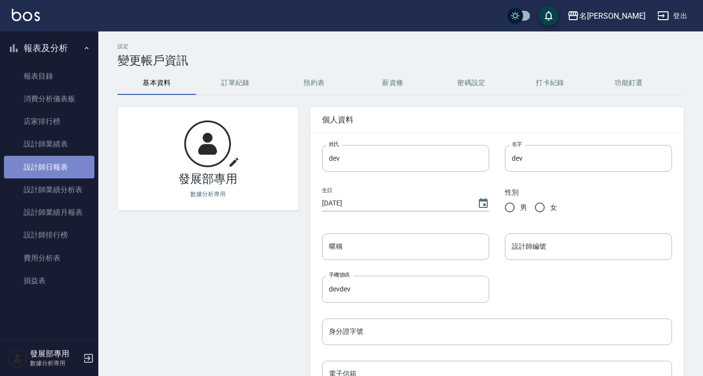
click at [59, 171] on link "設計師日報表" at bounding box center [49, 167] width 90 height 23
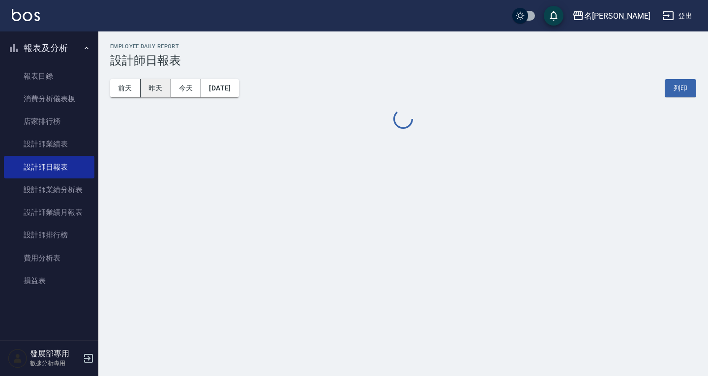
click at [148, 86] on button "昨天" at bounding box center [156, 88] width 30 height 18
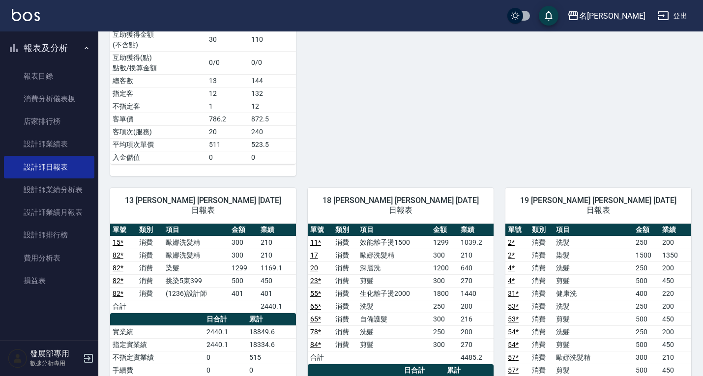
scroll to position [1645, 0]
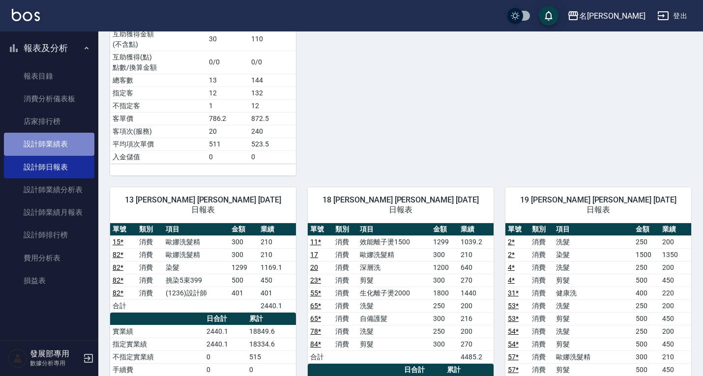
click at [37, 143] on link "設計師業績表" at bounding box center [49, 144] width 90 height 23
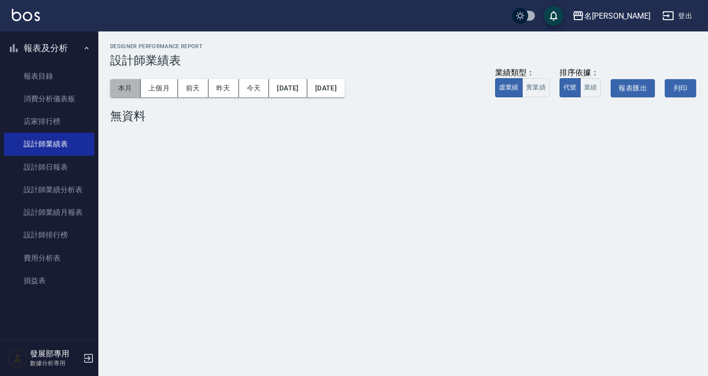
click at [129, 86] on button "本月" at bounding box center [125, 88] width 30 height 18
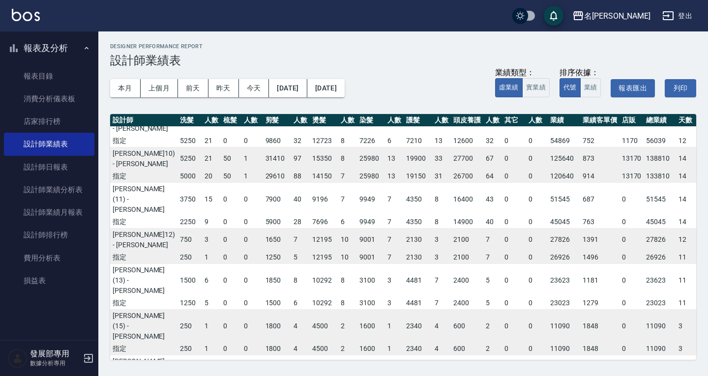
scroll to position [295, 0]
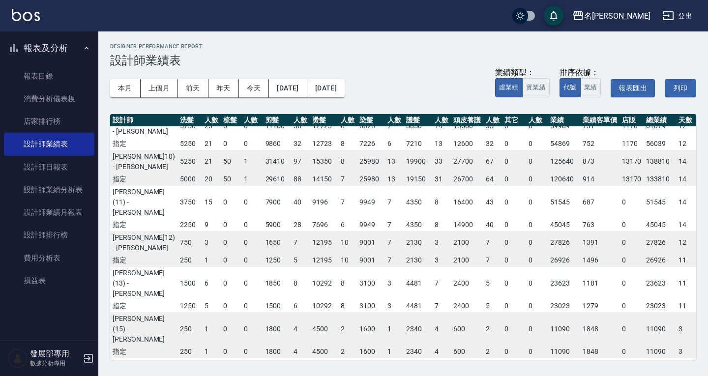
click at [638, 17] on div "名留仁二" at bounding box center [617, 16] width 66 height 12
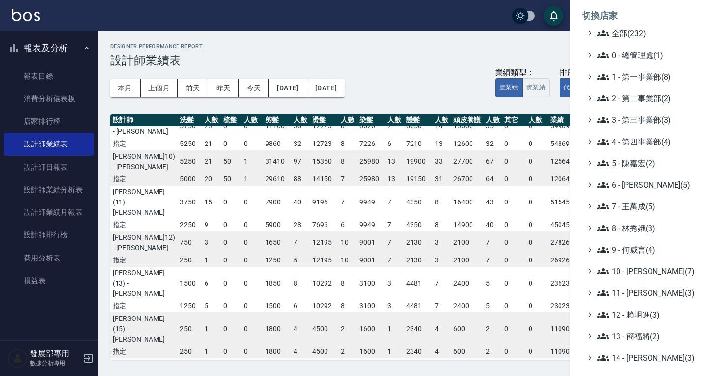
click at [633, 111] on ul "全部(232) 0 - 總管理處(1) 1 - 第一事業部(8) 2 - 第二事業部(2) 3 - 第三事業部(3) 4 - 第四事業部(4) 5 - [PE…" at bounding box center [639, 272] width 114 height 488
click at [633, 117] on span "3 - 第三事業部(3)" at bounding box center [644, 120] width 95 height 12
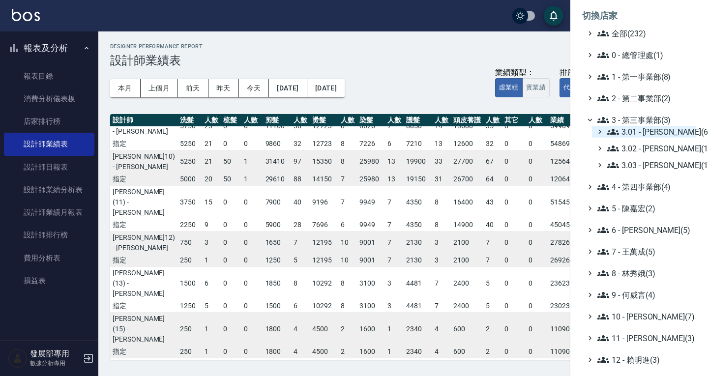
click at [633, 132] on span "3.01 - [PERSON_NAME](6)" at bounding box center [649, 132] width 85 height 12
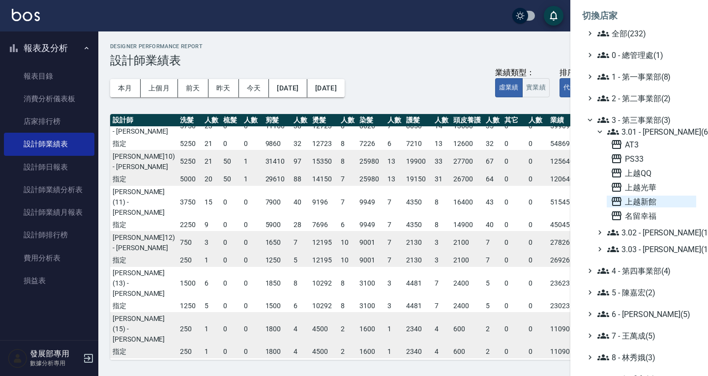
click at [640, 207] on span "上越新館" at bounding box center [651, 202] width 82 height 12
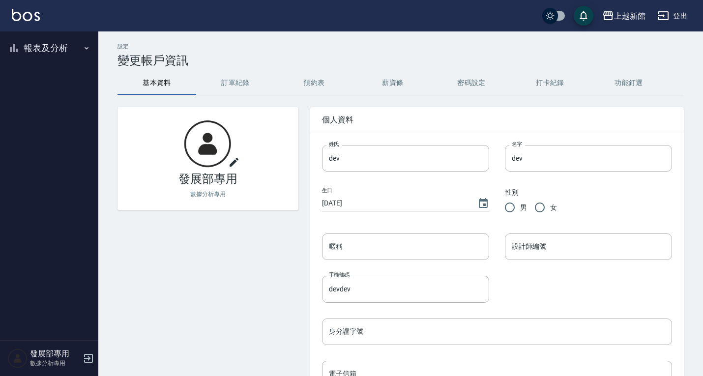
click at [35, 50] on button "報表及分析" at bounding box center [49, 48] width 90 height 26
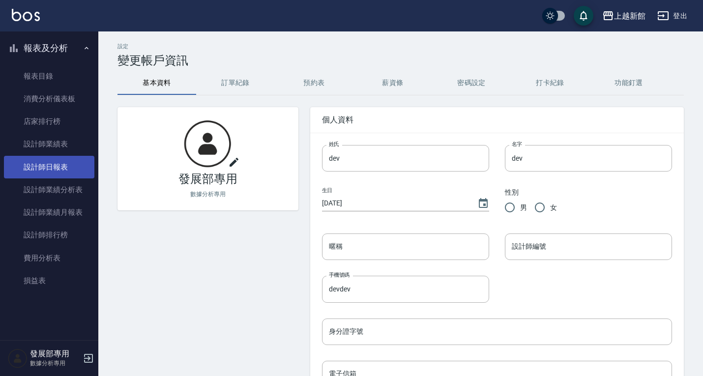
click at [41, 169] on link "設計師日報表" at bounding box center [49, 167] width 90 height 23
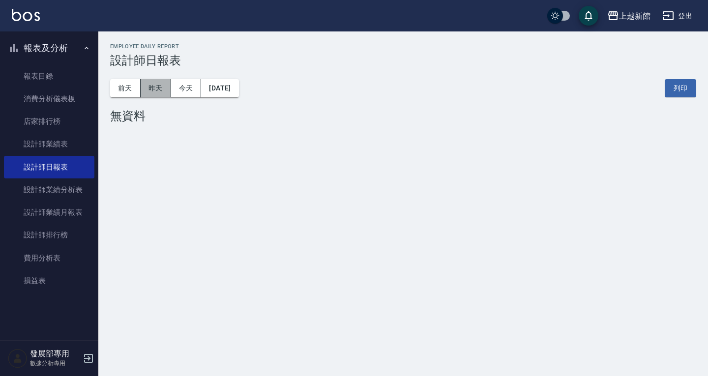
click at [158, 83] on button "昨天" at bounding box center [156, 88] width 30 height 18
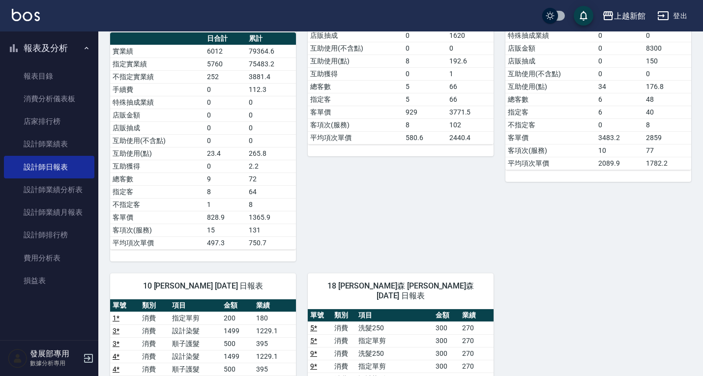
scroll to position [673, 0]
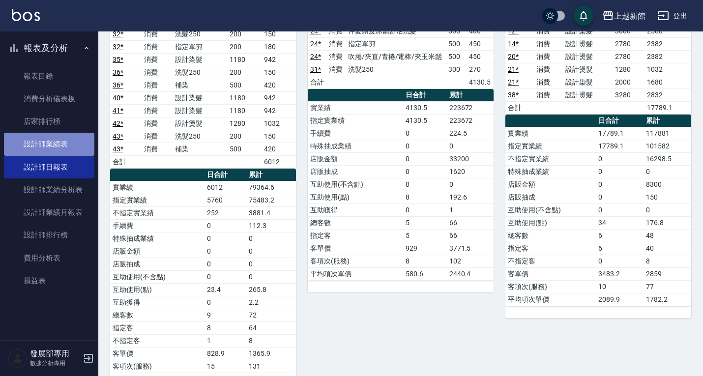
click at [49, 145] on link "設計師業績表" at bounding box center [49, 144] width 90 height 23
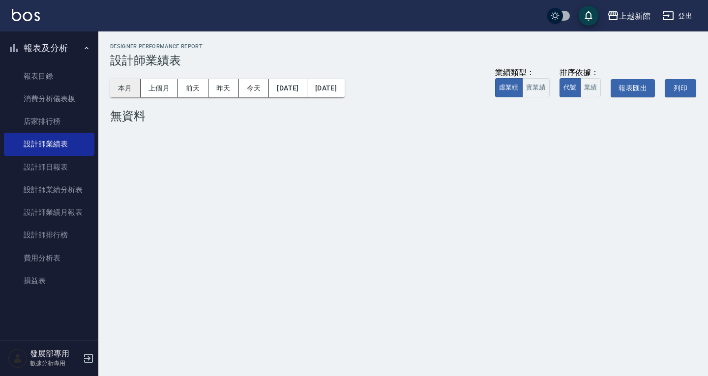
click at [139, 84] on button "本月" at bounding box center [125, 88] width 30 height 18
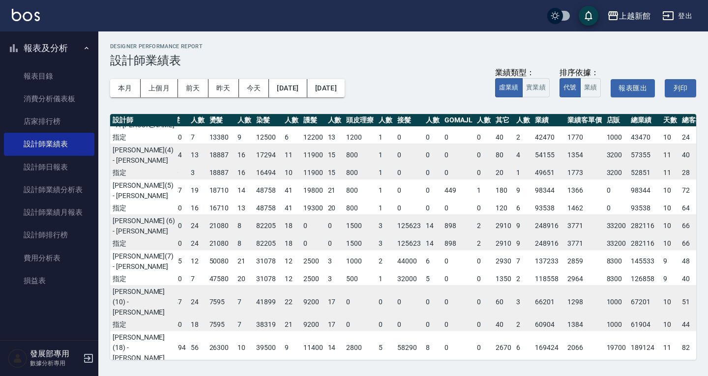
scroll to position [0, 57]
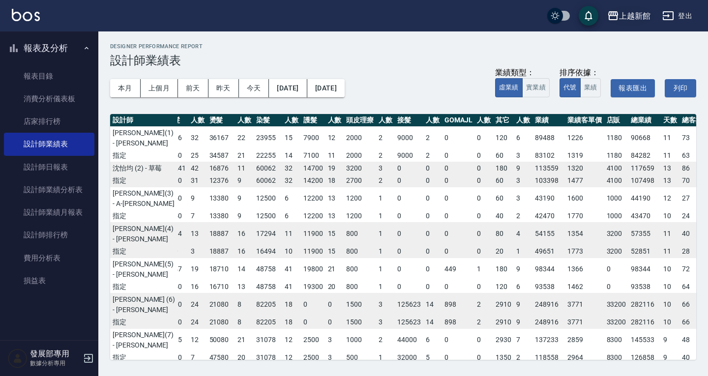
click at [633, 19] on div "上越新館" at bounding box center [634, 16] width 31 height 12
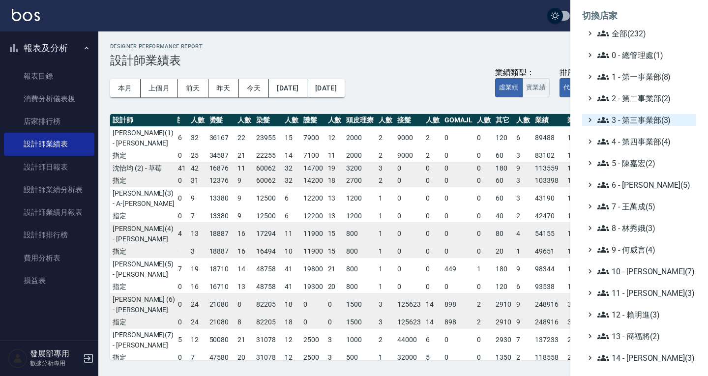
click at [642, 119] on span "3 - 第三事業部(3)" at bounding box center [644, 120] width 95 height 12
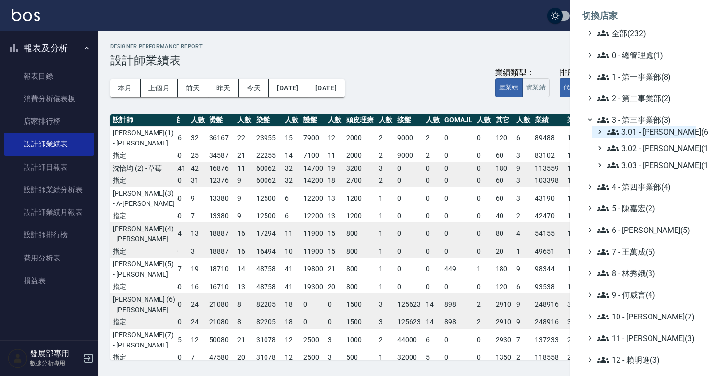
click at [646, 130] on span "3.01 - [PERSON_NAME](6)" at bounding box center [649, 132] width 85 height 12
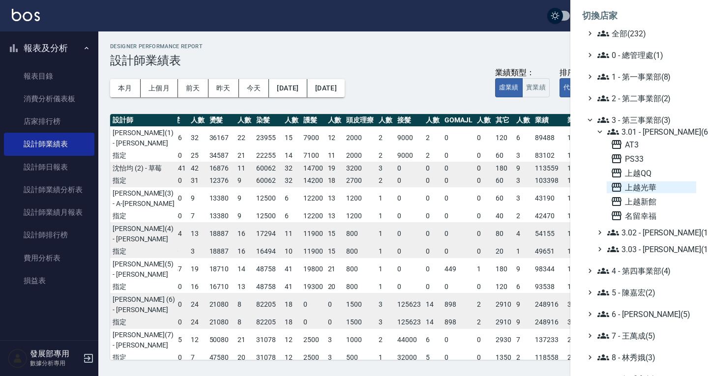
click at [652, 185] on span "上越光華" at bounding box center [651, 187] width 82 height 12
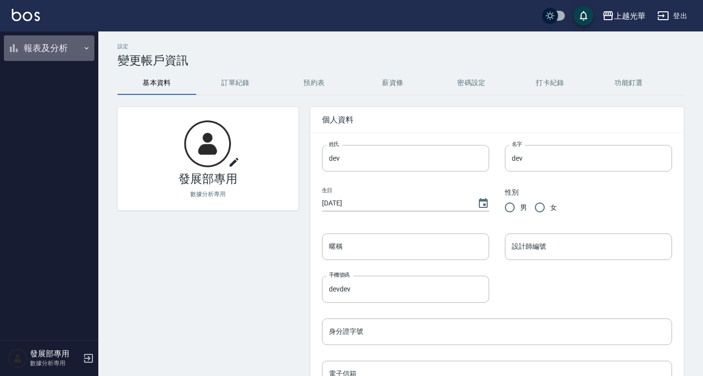
click at [49, 47] on button "報表及分析" at bounding box center [49, 48] width 90 height 26
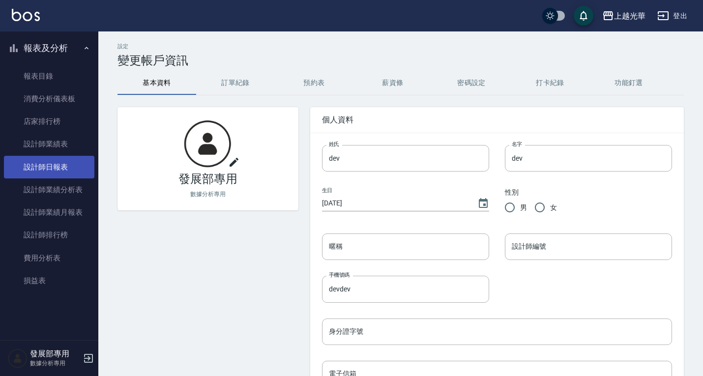
drag, startPoint x: 60, startPoint y: 162, endPoint x: 69, endPoint y: 157, distance: 9.5
click at [60, 162] on link "設計師日報表" at bounding box center [49, 167] width 90 height 23
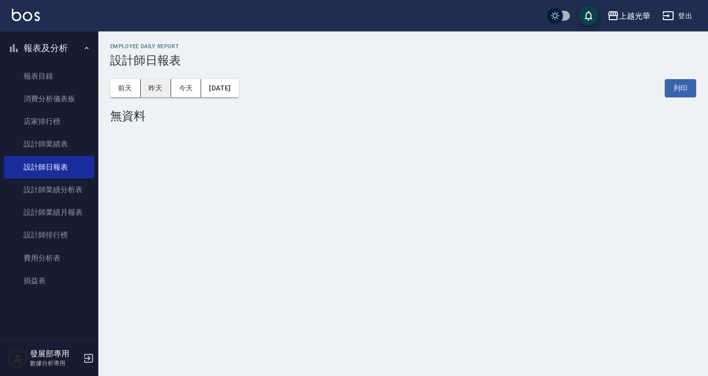
click at [155, 88] on button "昨天" at bounding box center [156, 88] width 30 height 18
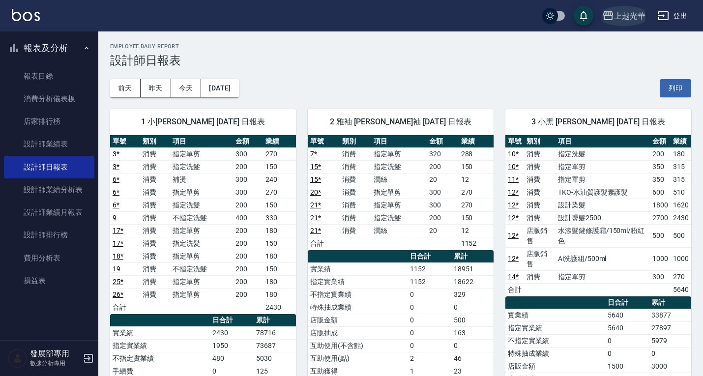
click at [622, 16] on div "上越光華" at bounding box center [629, 16] width 31 height 12
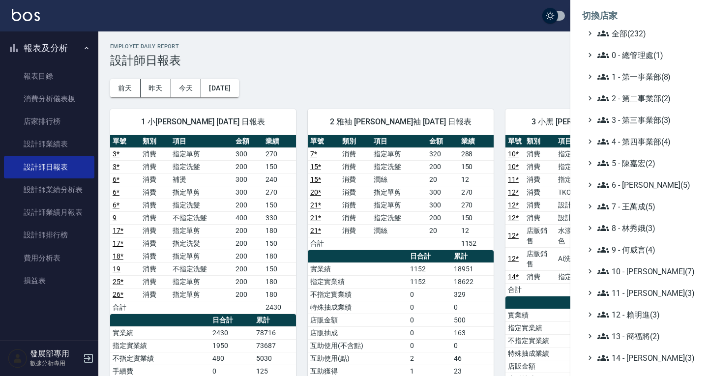
click at [641, 113] on ul "全部(232) 0 - 總管理處(1) 1 - 第一事業部(8) 2 - 第二事業部(2) 3 - 第三事業部(3) 4 - 第四事業部(4) 5 - [PE…" at bounding box center [639, 272] width 114 height 488
click at [643, 119] on span "3 - 第三事業部(3)" at bounding box center [644, 120] width 95 height 12
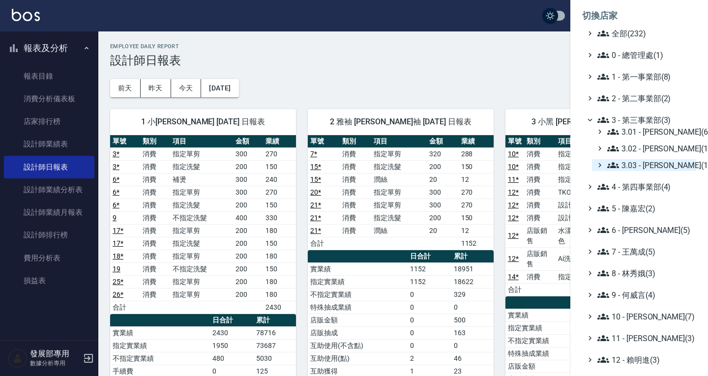
click at [650, 162] on span "3.03 - 張湘妮(1)" at bounding box center [649, 165] width 85 height 12
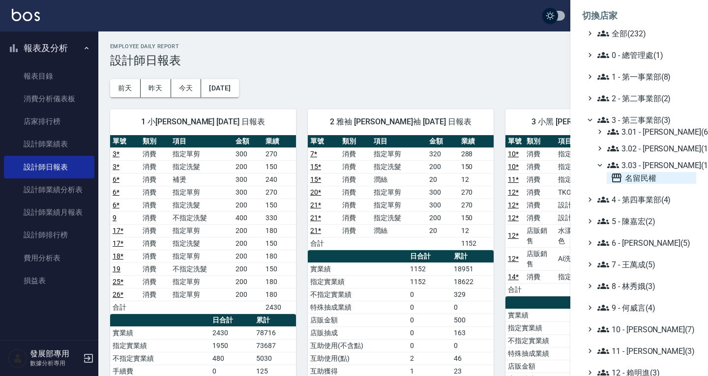
click at [648, 176] on span "名留民權" at bounding box center [651, 178] width 82 height 12
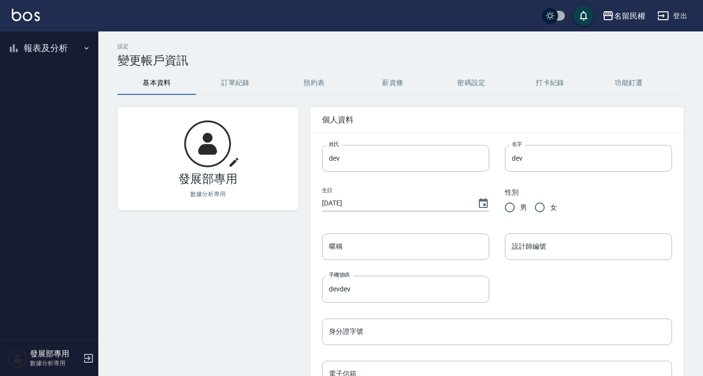
click at [44, 53] on button "報表及分析" at bounding box center [49, 48] width 90 height 26
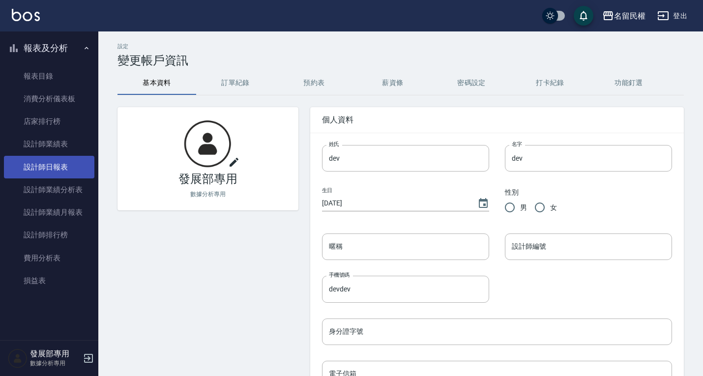
drag, startPoint x: 42, startPoint y: 172, endPoint x: 56, endPoint y: 163, distance: 16.1
click at [42, 172] on link "設計師日報表" at bounding box center [49, 167] width 90 height 23
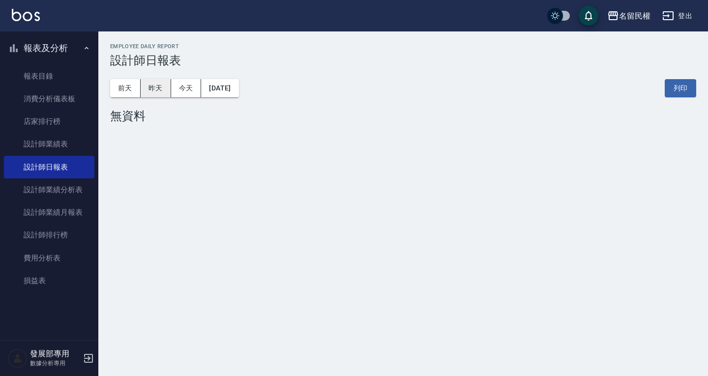
click at [164, 80] on button "昨天" at bounding box center [156, 88] width 30 height 18
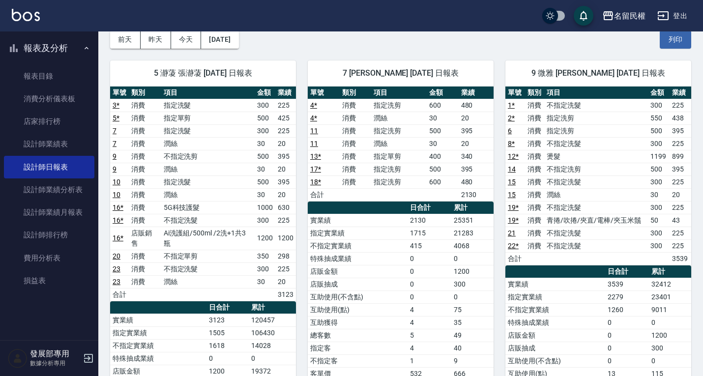
scroll to position [49, 0]
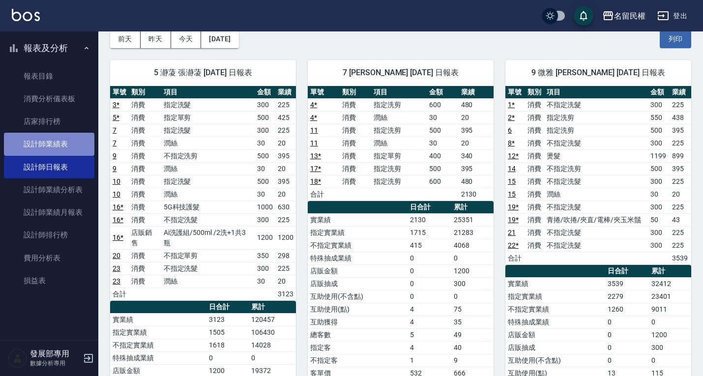
click at [50, 148] on link "設計師業績表" at bounding box center [49, 144] width 90 height 23
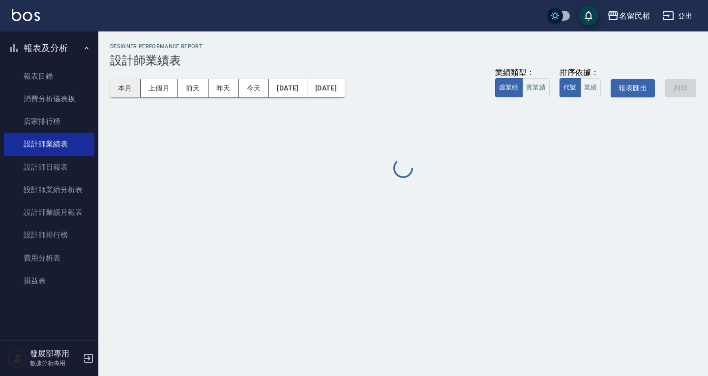
click at [136, 85] on button "本月" at bounding box center [125, 88] width 30 height 18
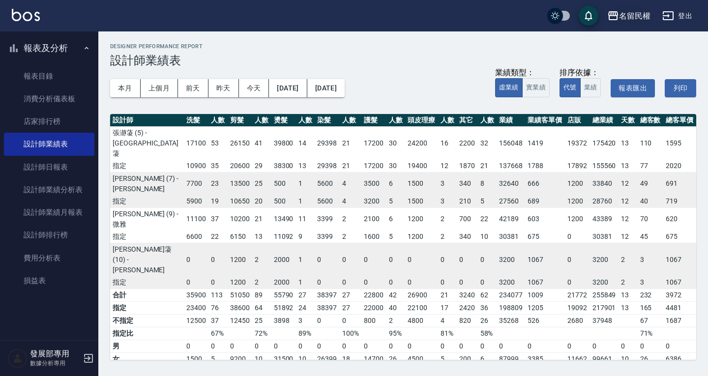
click at [628, 18] on div "名留民權" at bounding box center [634, 16] width 31 height 12
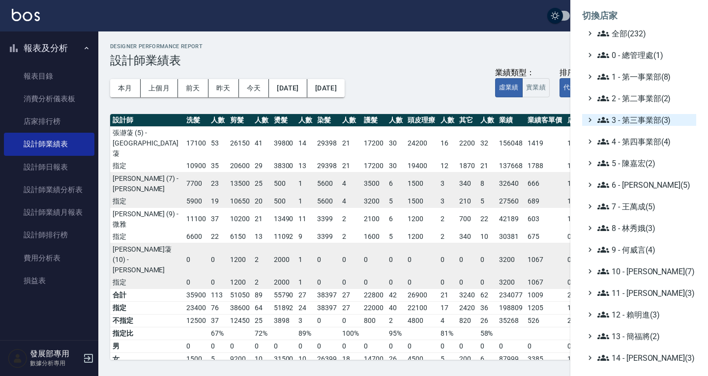
click at [639, 115] on span "3 - 第三事業部(3)" at bounding box center [644, 120] width 95 height 12
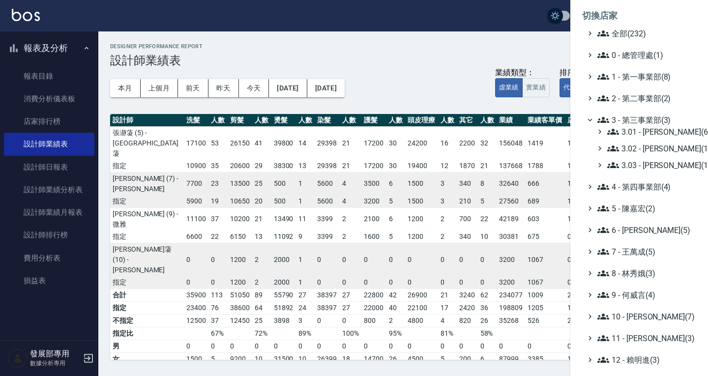
click at [639, 115] on span "3 - 第三事業部(3)" at bounding box center [644, 120] width 95 height 12
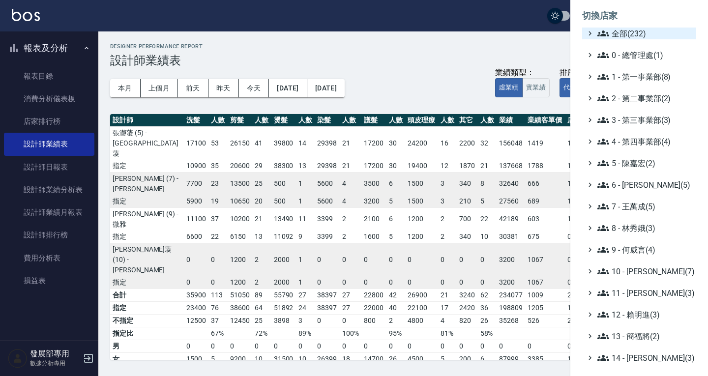
click at [629, 37] on span "全部(232)" at bounding box center [644, 34] width 95 height 12
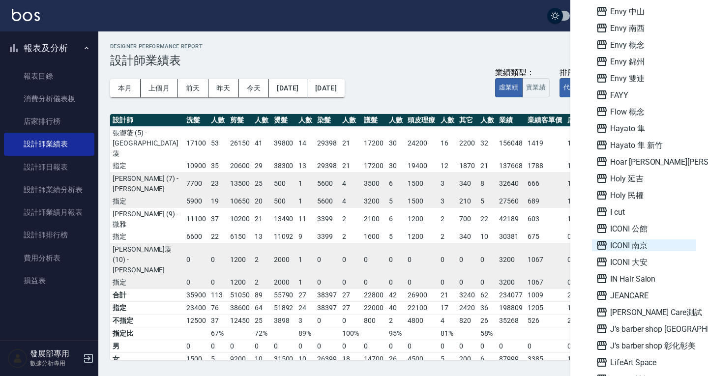
scroll to position [836, 0]
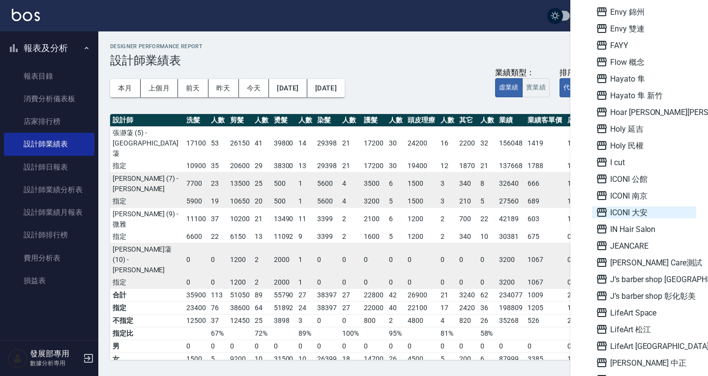
click at [644, 210] on span "ICONI 大安" at bounding box center [644, 212] width 96 height 12
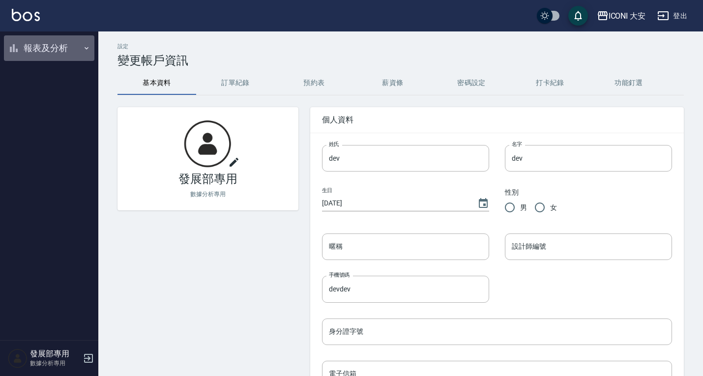
click at [39, 47] on button "報表及分析" at bounding box center [49, 48] width 90 height 26
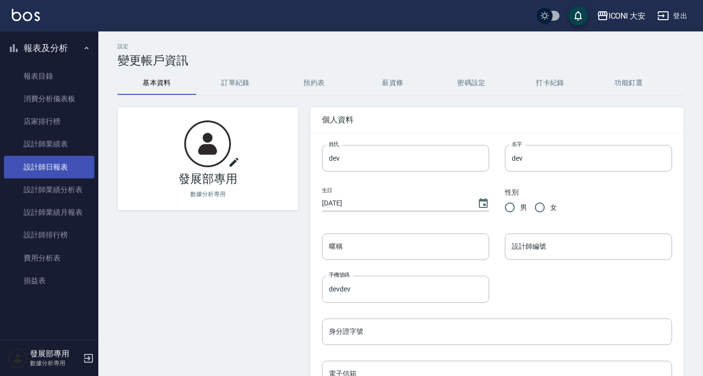
click at [58, 164] on link "設計師日報表" at bounding box center [49, 167] width 90 height 23
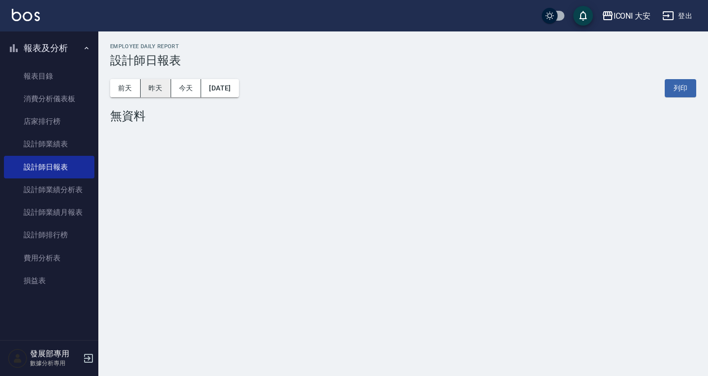
click at [158, 91] on button "昨天" at bounding box center [156, 88] width 30 height 18
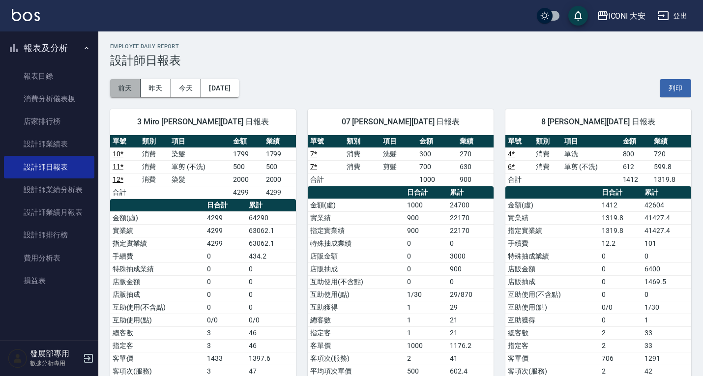
click at [119, 86] on button "前天" at bounding box center [125, 88] width 30 height 18
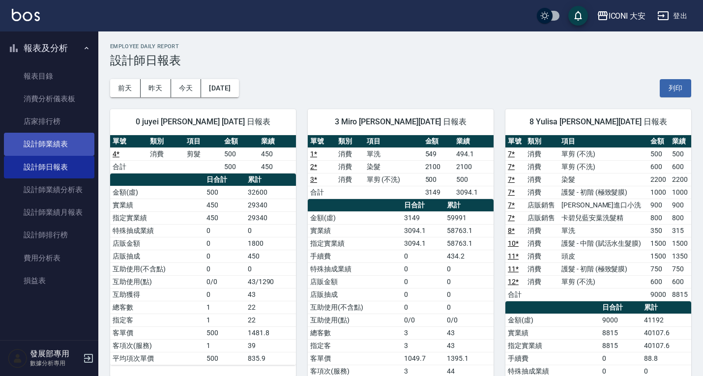
drag, startPoint x: 53, startPoint y: 140, endPoint x: 60, endPoint y: 138, distance: 7.5
click at [53, 140] on link "設計師業績表" at bounding box center [49, 144] width 90 height 23
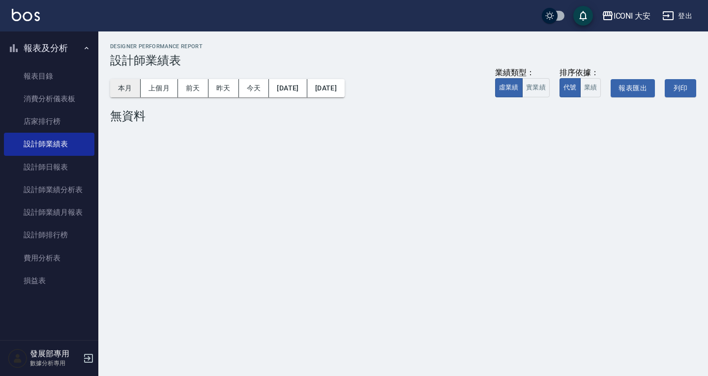
click at [126, 86] on button "本月" at bounding box center [125, 88] width 30 height 18
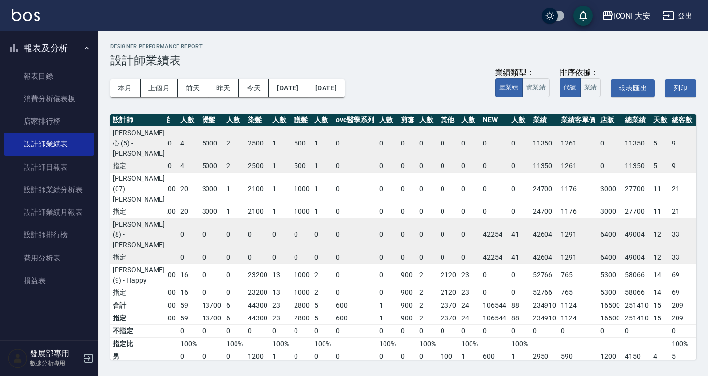
scroll to position [131, 60]
